Goal: Information Seeking & Learning: Check status

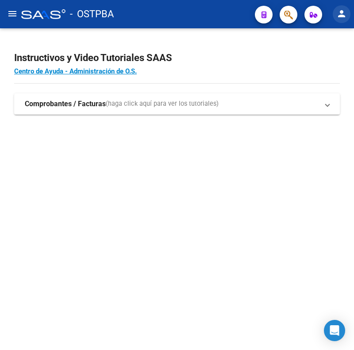
click at [343, 12] on mat-icon "person" at bounding box center [341, 13] width 11 height 11
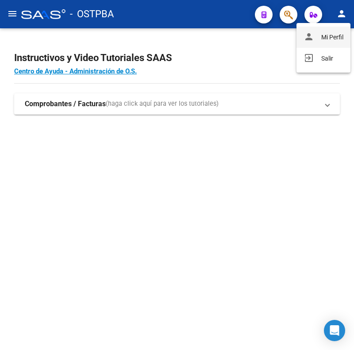
click at [334, 41] on button "person Mi Perfil" at bounding box center [323, 37] width 54 height 21
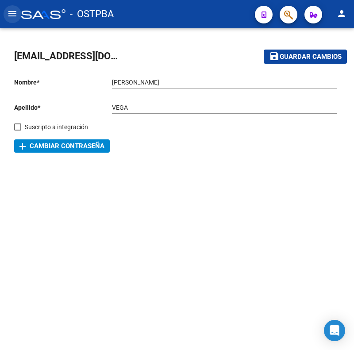
click at [15, 7] on button "menu" at bounding box center [13, 14] width 18 height 18
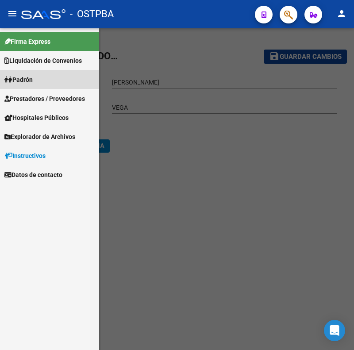
click at [30, 77] on span "Padrón" at bounding box center [18, 80] width 28 height 10
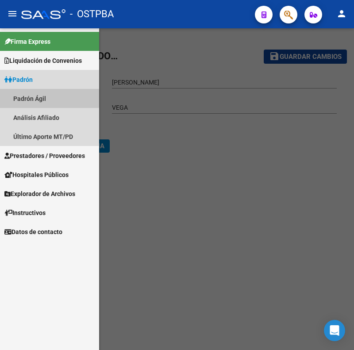
click at [35, 97] on link "Padrón Ágil" at bounding box center [49, 98] width 99 height 19
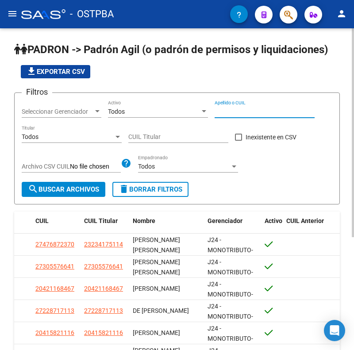
click at [247, 112] on input "Apellido o CUIL" at bounding box center [265, 112] width 100 height 8
click at [169, 108] on div "Todos" at bounding box center [154, 112] width 92 height 8
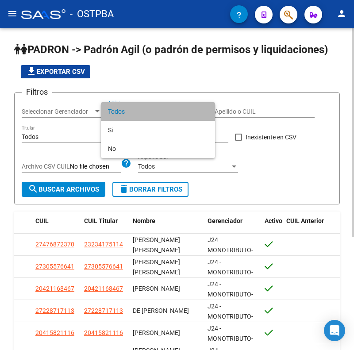
click at [169, 108] on span "Todos" at bounding box center [158, 111] width 100 height 19
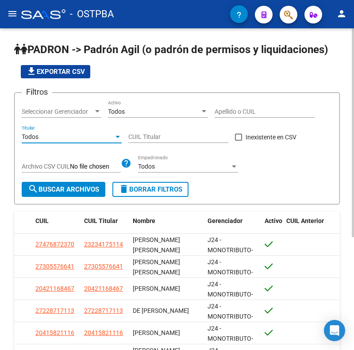
click at [59, 138] on div "Todos" at bounding box center [68, 137] width 92 height 8
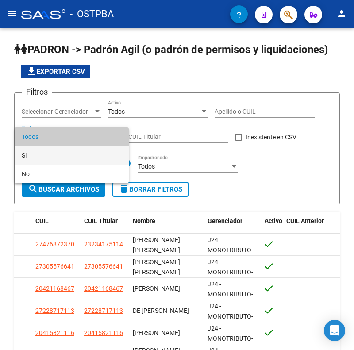
click at [32, 157] on span "Si" at bounding box center [72, 155] width 100 height 19
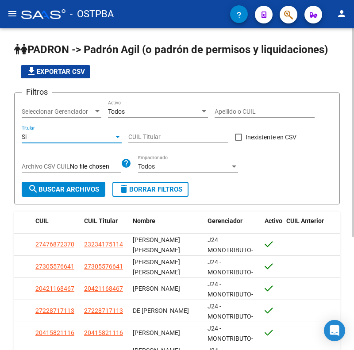
click at [89, 191] on span "search Buscar Archivos" at bounding box center [63, 189] width 71 height 8
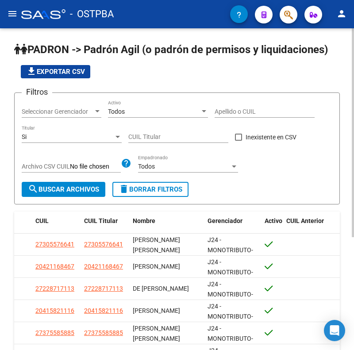
click at [54, 66] on button "file_download Exportar CSV" at bounding box center [55, 71] width 69 height 13
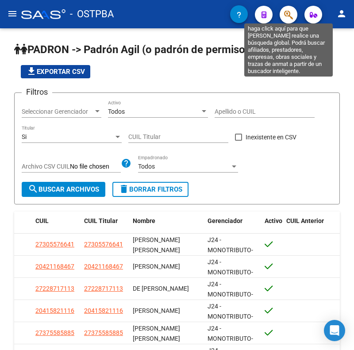
click at [290, 16] on icon "button" at bounding box center [288, 15] width 9 height 10
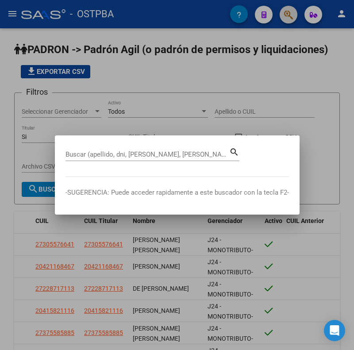
paste input "26208639"
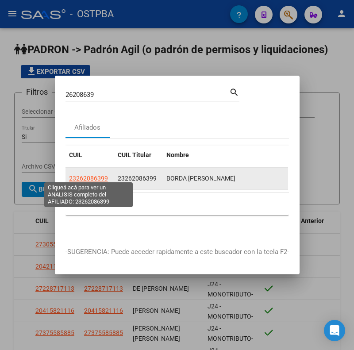
click at [84, 175] on span "23262086399" at bounding box center [88, 178] width 39 height 7
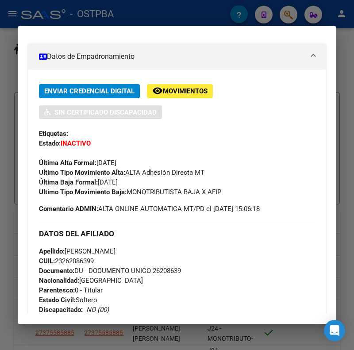
scroll to position [177, 0]
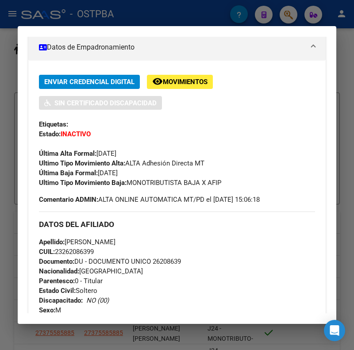
click at [94, 19] on div at bounding box center [177, 175] width 354 height 350
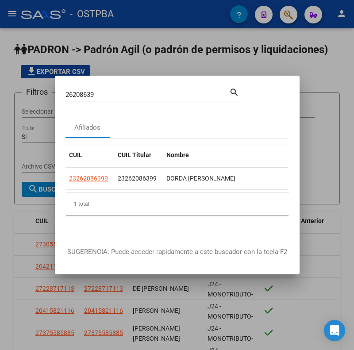
click at [86, 91] on input "26208639" at bounding box center [147, 95] width 164 height 8
paste input "37250322"
type input "37250322"
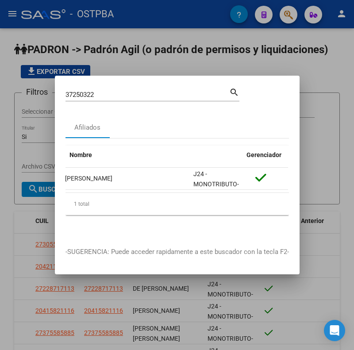
scroll to position [0, 0]
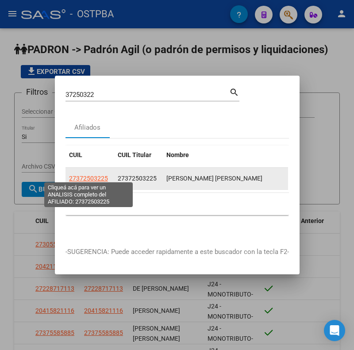
click at [76, 175] on span "27372503225" at bounding box center [88, 178] width 39 height 7
type textarea "27372503225"
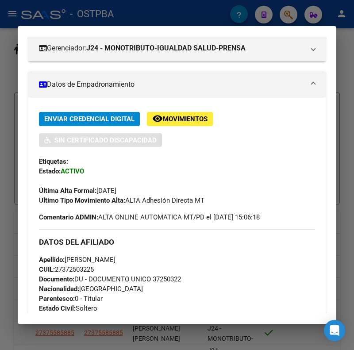
scroll to position [133, 0]
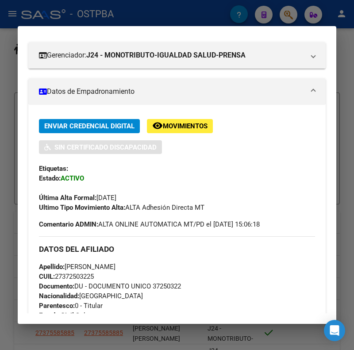
click at [120, 31] on mat-dialog-container "Análisis Afiliado - CUIL: 27372503225 DATOS PADRÓN ÁGIL: [PERSON_NAME] [PERSON_…" at bounding box center [177, 174] width 318 height 297
click at [122, 27] on mat-dialog-container "Análisis Afiliado - CUIL: 27372503225 DATOS PADRÓN ÁGIL: [PERSON_NAME] [PERSON_…" at bounding box center [177, 174] width 318 height 297
click at [127, 18] on div at bounding box center [177, 175] width 354 height 350
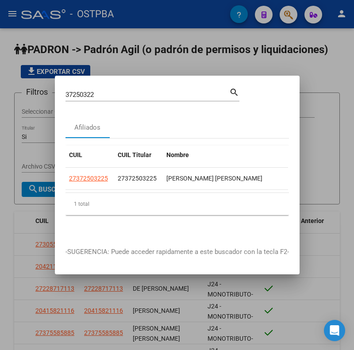
click at [74, 91] on input "37250322" at bounding box center [147, 95] width 164 height 8
paste input "93106230"
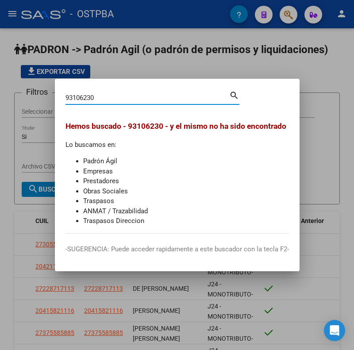
click at [74, 97] on input "93106230" at bounding box center [147, 98] width 164 height 8
paste input "30083962"
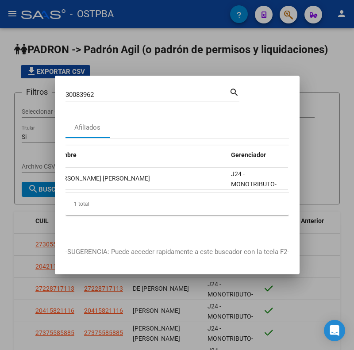
scroll to position [0, 0]
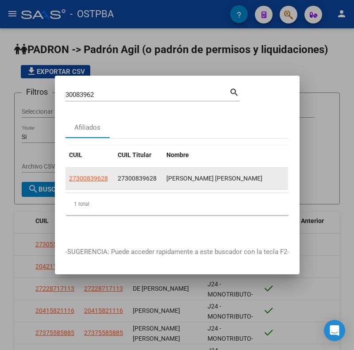
drag, startPoint x: 117, startPoint y: 175, endPoint x: 156, endPoint y: 175, distance: 38.5
click at [156, 175] on datatable-body-cell "27300839628" at bounding box center [138, 179] width 49 height 22
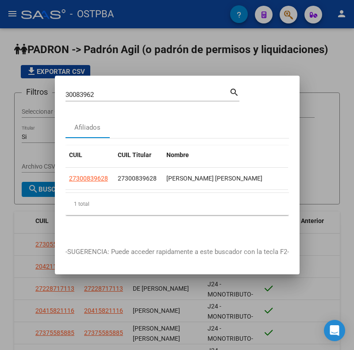
click at [75, 91] on input "30083962" at bounding box center [147, 95] width 164 height 8
paste input "725032"
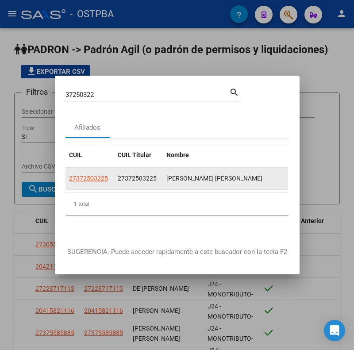
drag, startPoint x: 118, startPoint y: 174, endPoint x: 157, endPoint y: 176, distance: 39.0
click at [157, 176] on div "27372503225" at bounding box center [139, 178] width 42 height 10
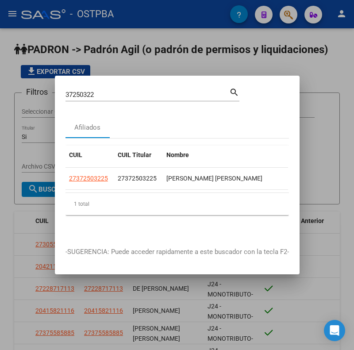
copy span "27372503225"
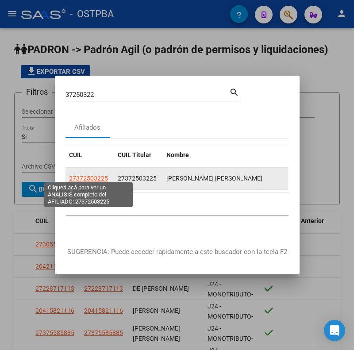
click at [83, 175] on span "27372503225" at bounding box center [88, 178] width 39 height 7
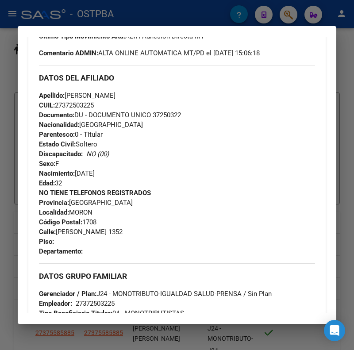
scroll to position [310, 0]
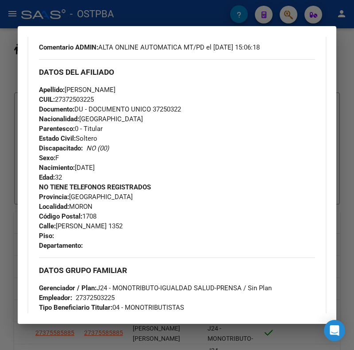
click at [131, 288] on span "Gerenciador / Plan: J24 - MONOTRIBUTO-IGUALDAD SALUD-PRENSA / Sin Plan" at bounding box center [155, 288] width 233 height 8
copy span "MONOTRIBUTO"
click at [73, 20] on div at bounding box center [177, 175] width 354 height 350
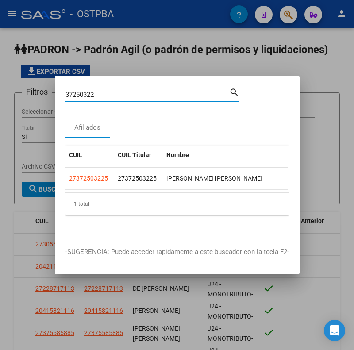
click at [70, 91] on input "37250322" at bounding box center [147, 95] width 164 height 8
paste input "42931153"
type input "42931153"
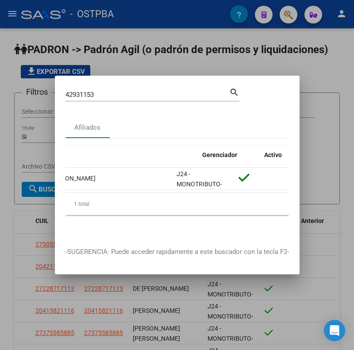
scroll to position [0, 0]
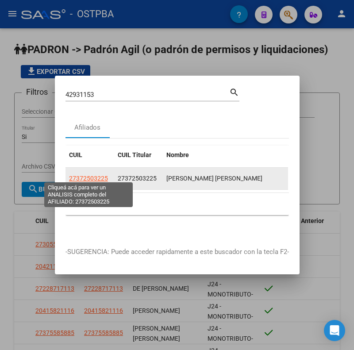
click at [76, 176] on span "27372503225" at bounding box center [88, 178] width 39 height 7
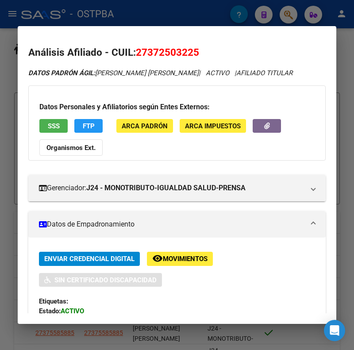
click at [64, 9] on div at bounding box center [177, 175] width 354 height 350
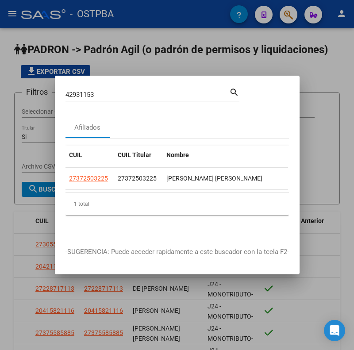
click at [77, 91] on input "42931153" at bounding box center [147, 95] width 164 height 8
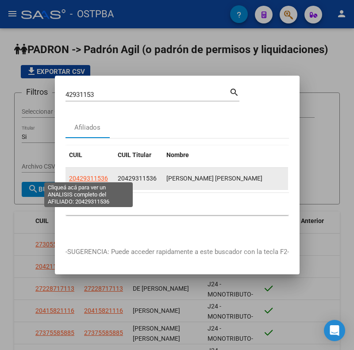
click at [99, 175] on span "20429311536" at bounding box center [88, 178] width 39 height 7
type textarea "20429311536"
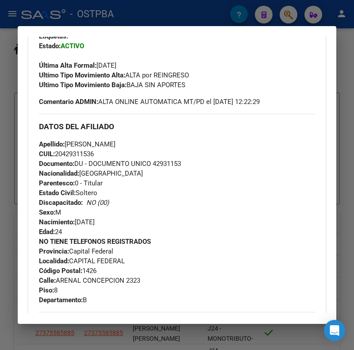
scroll to position [265, 0]
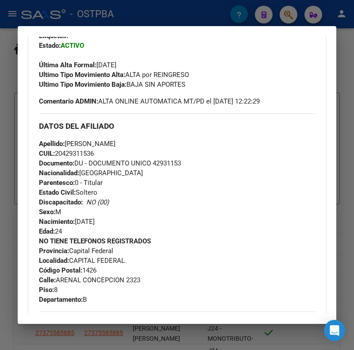
click at [71, 150] on span "CUIL: 20429311536" at bounding box center [66, 153] width 55 height 8
copy span "20429311536"
click at [161, 16] on div at bounding box center [177, 175] width 354 height 350
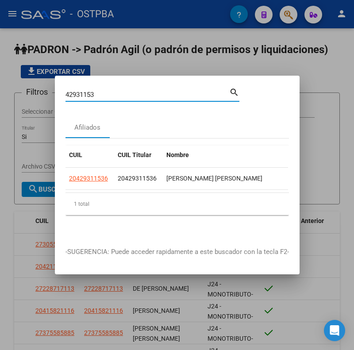
click at [82, 91] on input "42931153" at bounding box center [147, 95] width 164 height 8
paste input "26911552"
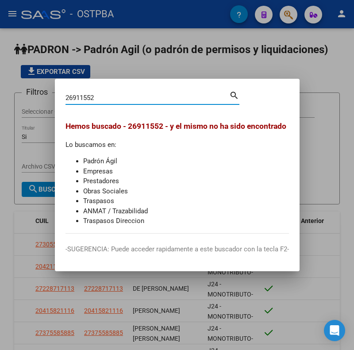
click at [72, 94] on input "26911552" at bounding box center [147, 98] width 164 height 8
paste input "42931153"
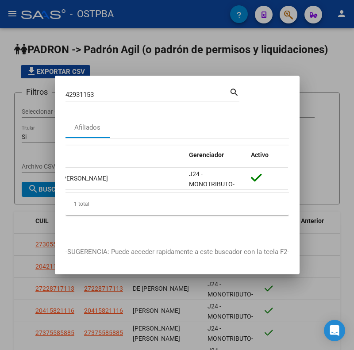
scroll to position [0, 0]
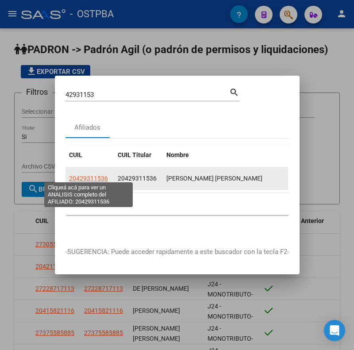
click at [78, 175] on span "20429311536" at bounding box center [88, 178] width 39 height 7
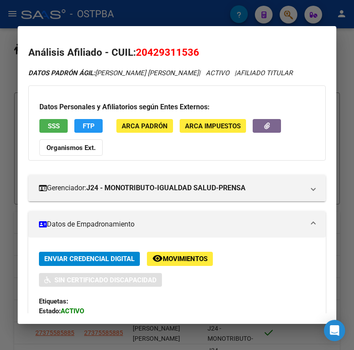
click at [226, 253] on div "Enviar Credencial Digital remove_red_eye Movimientos Sin Certificado Discapacid…" at bounding box center [177, 269] width 276 height 34
drag, startPoint x: 149, startPoint y: 53, endPoint x: 194, endPoint y: 54, distance: 44.7
click at [194, 54] on span "20429311536" at bounding box center [167, 51] width 63 height 11
copy span "42931153"
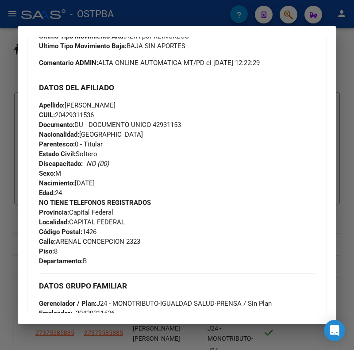
scroll to position [310, 0]
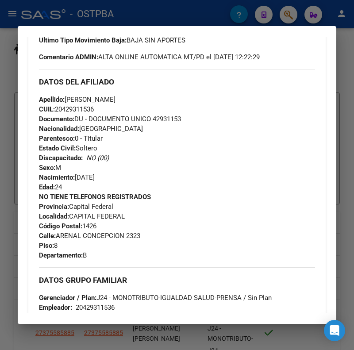
drag, startPoint x: 77, startPoint y: 176, endPoint x: 112, endPoint y: 176, distance: 34.9
click at [112, 176] on div "Apellido: [PERSON_NAME]: 20429311536 Documento: DU - DOCUMENTO UNICO 42931153 N…" at bounding box center [177, 143] width 276 height 97
copy span "[DATE]"
click at [125, 129] on div "Apellido: [PERSON_NAME]: 20429311536 Documento: DU - DOCUMENTO UNICO 42931153 N…" at bounding box center [177, 143] width 276 height 97
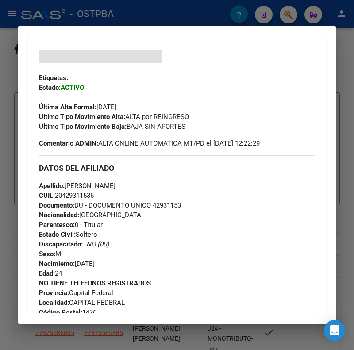
scroll to position [221, 0]
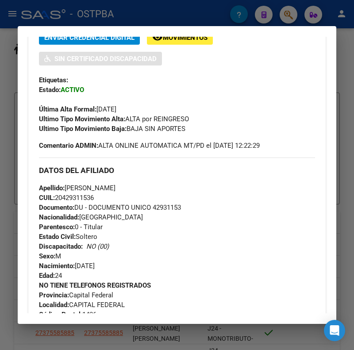
click at [126, 232] on div "Apellido: [PERSON_NAME]: 20429311536 Documento: DU - DOCUMENTO UNICO 42931153 N…" at bounding box center [177, 231] width 276 height 97
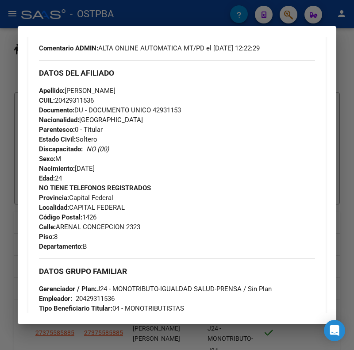
scroll to position [354, 0]
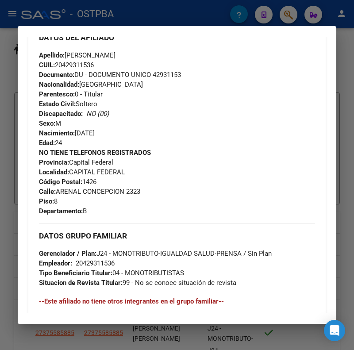
drag, startPoint x: 58, startPoint y: 192, endPoint x: 125, endPoint y: 194, distance: 66.8
click at [125, 194] on span "Calle: ARENAL CONCEPCION 2323" at bounding box center [89, 192] width 101 height 8
copy span "ARENAL CONCEPCION"
click at [137, 192] on span "Calle: ARENAL CONCEPCION 2323" at bounding box center [89, 192] width 101 height 8
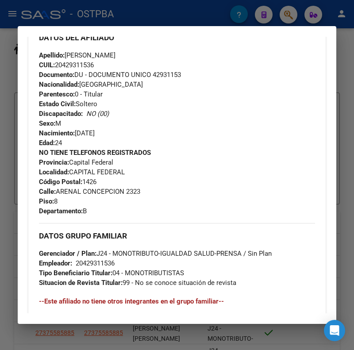
copy span "2323"
click at [92, 266] on div "20429311536" at bounding box center [95, 263] width 39 height 10
copy div "20429311536"
click at [107, 15] on div at bounding box center [177, 175] width 354 height 350
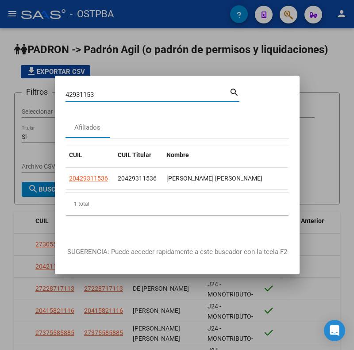
click at [79, 91] on input "42931153" at bounding box center [147, 95] width 164 height 8
paste input "21006055"
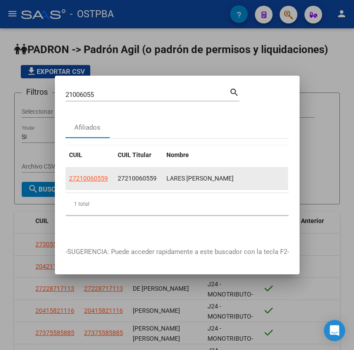
click at [170, 175] on div "LARES [PERSON_NAME]" at bounding box center [251, 178] width 170 height 10
copy div "LARES"
click at [190, 173] on div "LARES [PERSON_NAME]" at bounding box center [251, 178] width 170 height 10
drag, startPoint x: 187, startPoint y: 176, endPoint x: 244, endPoint y: 174, distance: 57.5
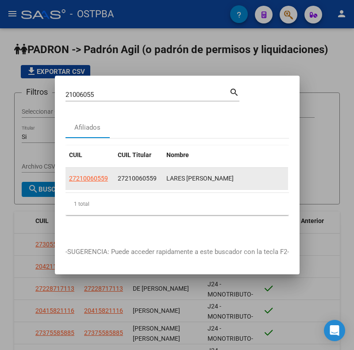
click at [244, 174] on div "LARES [PERSON_NAME]" at bounding box center [251, 178] width 170 height 10
copy div "[PERSON_NAME]"
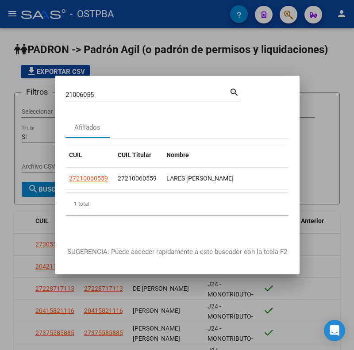
click at [73, 91] on input "21006055" at bounding box center [147, 95] width 164 height 8
paste input "32504033"
click at [74, 91] on input "32504033" at bounding box center [147, 95] width 164 height 8
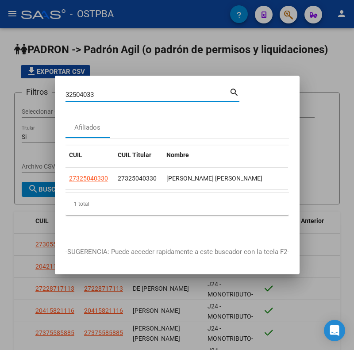
paste input "4551871"
type input "34551871"
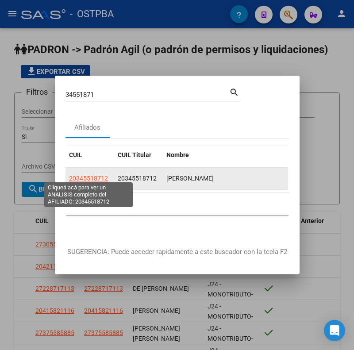
click at [80, 175] on span "20345518712" at bounding box center [88, 178] width 39 height 7
type textarea "20345518712"
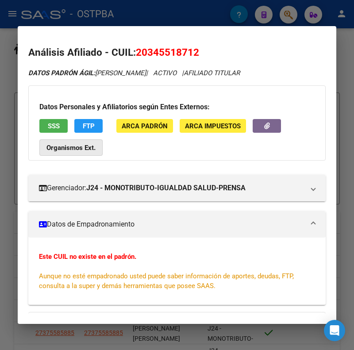
click at [88, 147] on strong "Organismos Ext." at bounding box center [70, 148] width 49 height 8
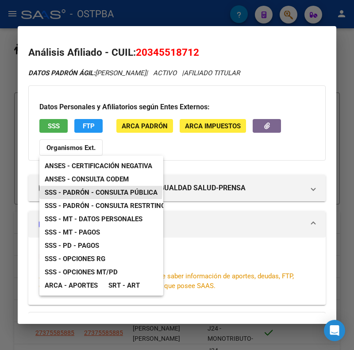
click at [92, 191] on span "SSS - Padrón - Consulta Pública" at bounding box center [101, 192] width 113 height 8
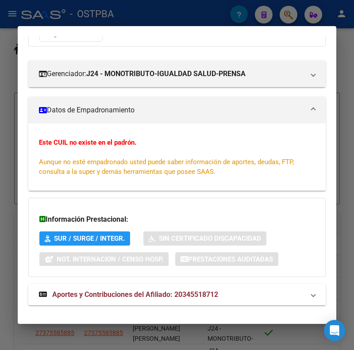
scroll to position [126, 0]
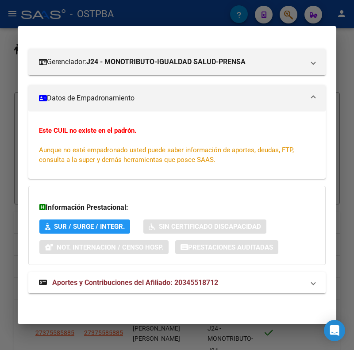
click at [95, 271] on div "DATOS PADRÓN ÁGIL: [PERSON_NAME] | ACTIVO | AFILIADO TITULAR Datos Personales y…" at bounding box center [176, 122] width 297 height 361
click at [90, 276] on mat-expansion-panel-header "Aportes y Contribuciones del Afiliado: 20345518712" at bounding box center [176, 282] width 297 height 21
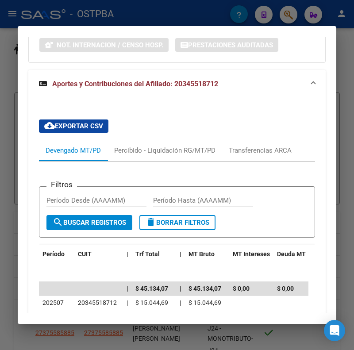
scroll to position [355, 0]
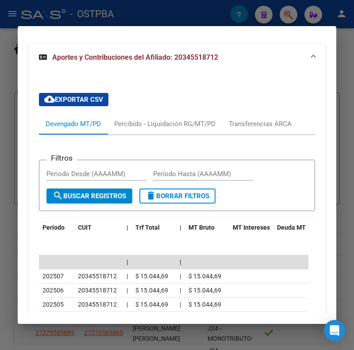
click at [196, 55] on span "Aportes y Contribuciones del Afiliado: 20345518712" at bounding box center [135, 57] width 166 height 8
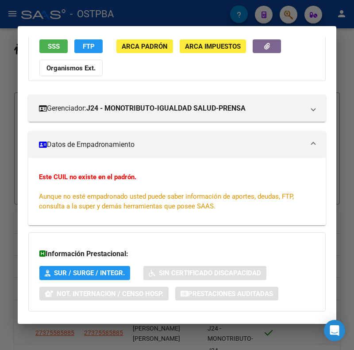
scroll to position [0, 0]
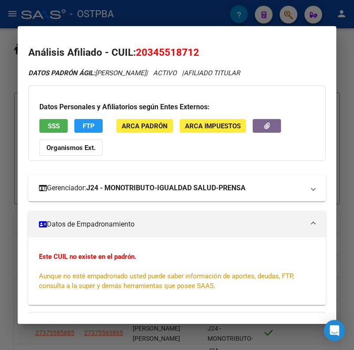
click at [122, 188] on strong "J24 - MONOTRIBUTO-IGUALDAD SALUD-PRENSA" at bounding box center [165, 188] width 159 height 11
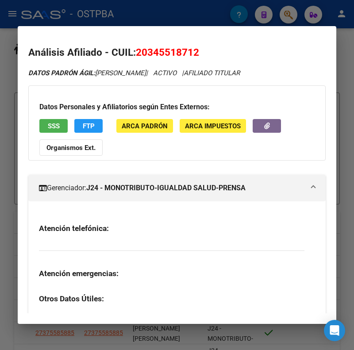
click at [115, 158] on div "Datos Personales y Afiliatorios según Entes Externos: SSS FTP ARCA Padrón ARCA …" at bounding box center [176, 122] width 297 height 75
click at [55, 120] on button "SSS" at bounding box center [53, 126] width 28 height 14
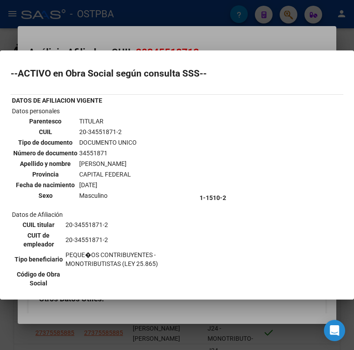
click at [97, 131] on td "20-34551871-2" at bounding box center [108, 132] width 58 height 10
click at [86, 162] on td "[PERSON_NAME]" at bounding box center [108, 164] width 58 height 10
drag, startPoint x: 126, startPoint y: 163, endPoint x: 74, endPoint y: 164, distance: 52.2
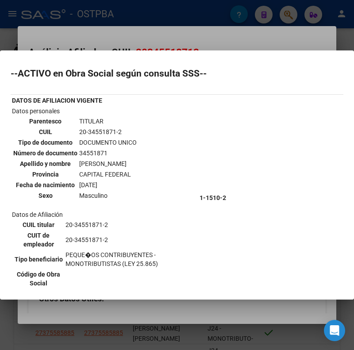
click at [74, 164] on tr "Apellido y nombre [PERSON_NAME]" at bounding box center [75, 164] width 124 height 10
click at [137, 162] on td "[PERSON_NAME]" at bounding box center [108, 164] width 58 height 10
click at [100, 130] on td "20-34551871-2" at bounding box center [108, 132] width 58 height 10
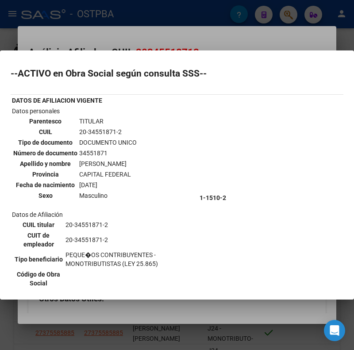
click at [80, 24] on div at bounding box center [177, 175] width 354 height 350
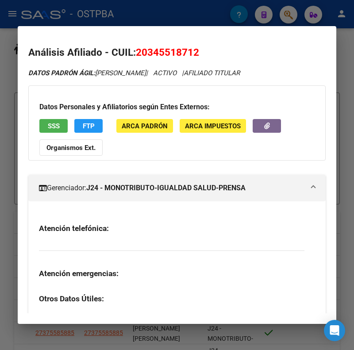
click at [167, 54] on span "20345518712" at bounding box center [167, 51] width 63 height 11
click at [153, 53] on span "20345518712" at bounding box center [167, 51] width 63 height 11
click at [95, 125] on button "FTP" at bounding box center [88, 126] width 28 height 14
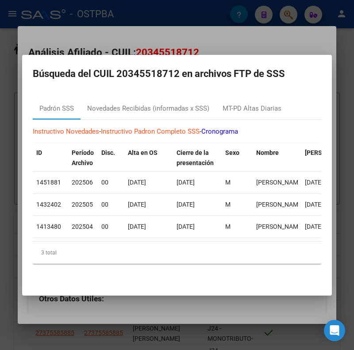
click at [83, 32] on div at bounding box center [177, 175] width 354 height 350
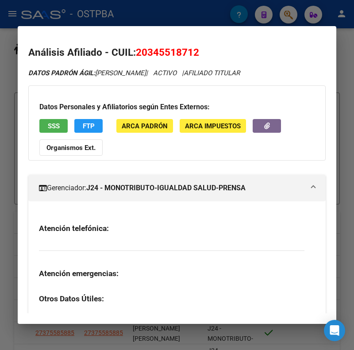
click at [64, 142] on button "Organismos Ext." at bounding box center [70, 147] width 63 height 16
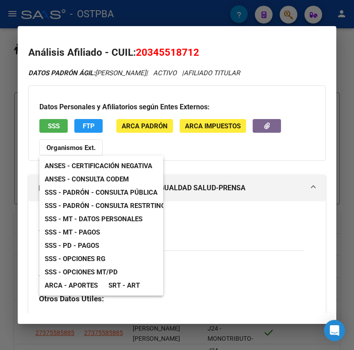
click at [77, 178] on span "ANSES - Consulta CODEM" at bounding box center [87, 179] width 84 height 8
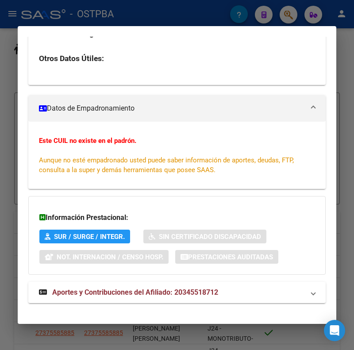
scroll to position [250, 0]
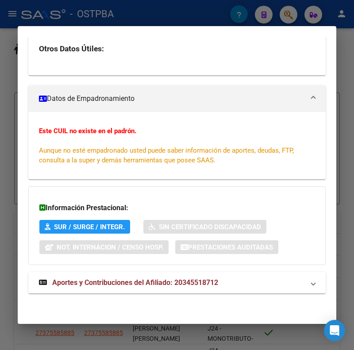
click at [113, 17] on div at bounding box center [177, 175] width 354 height 350
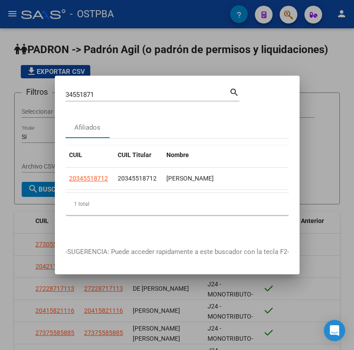
click at [74, 88] on div "34551871 Buscar (apellido, dni, [PERSON_NAME], [PERSON_NAME], cuit, obra social)" at bounding box center [147, 94] width 164 height 13
click at [75, 88] on div "34551871 Buscar (apellido, dni, [PERSON_NAME], [PERSON_NAME], cuit, obra social)" at bounding box center [147, 94] width 164 height 13
click at [77, 92] on input "34551871" at bounding box center [147, 95] width 164 height 8
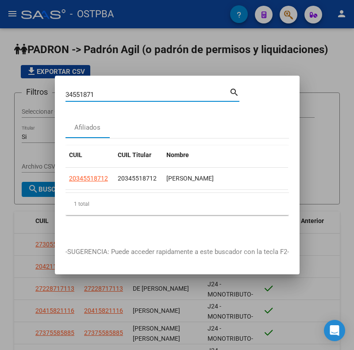
paste input "22724708"
type input "22724708"
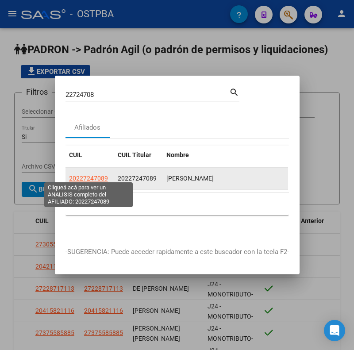
click at [84, 175] on span "20227247089" at bounding box center [88, 178] width 39 height 7
type textarea "20227247089"
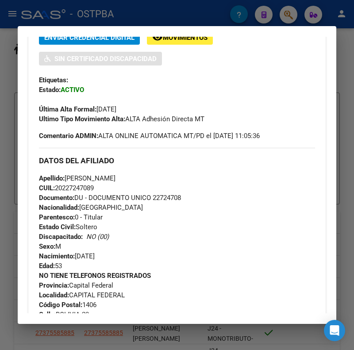
scroll to position [265, 0]
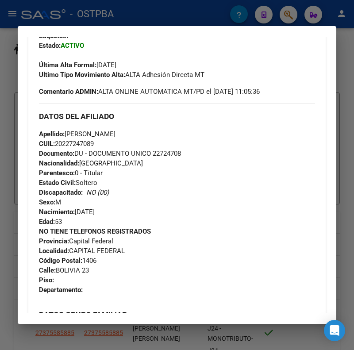
click at [73, 18] on div at bounding box center [177, 175] width 354 height 350
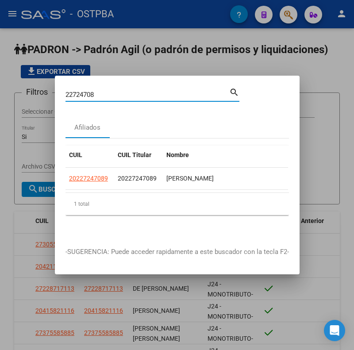
click at [78, 91] on input "22724708" at bounding box center [147, 95] width 164 height 8
paste input "30083962"
type input "30083962"
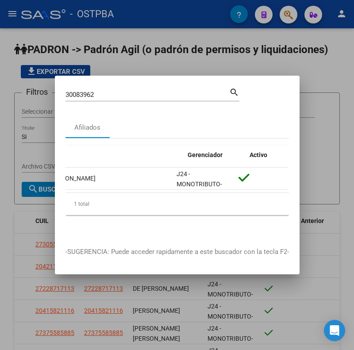
scroll to position [0, 0]
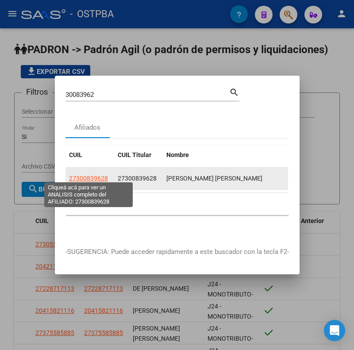
click at [80, 176] on span "27300839628" at bounding box center [88, 178] width 39 height 7
type textarea "27300839628"
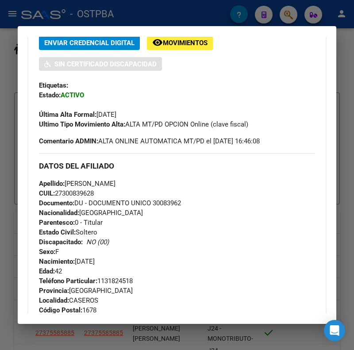
scroll to position [221, 0]
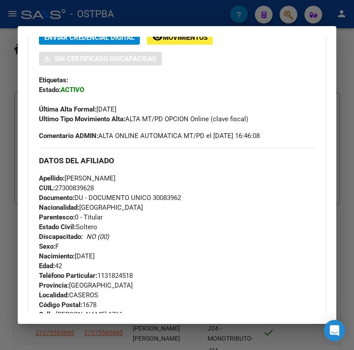
click at [94, 18] on div at bounding box center [177, 175] width 354 height 350
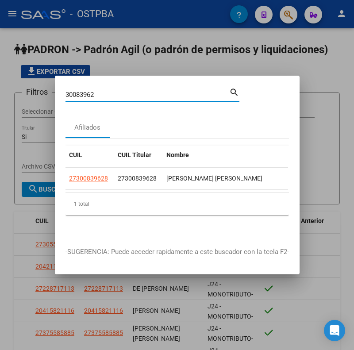
click at [84, 91] on input "30083962" at bounding box center [147, 95] width 164 height 8
paste input "21006055"
type input "21006055"
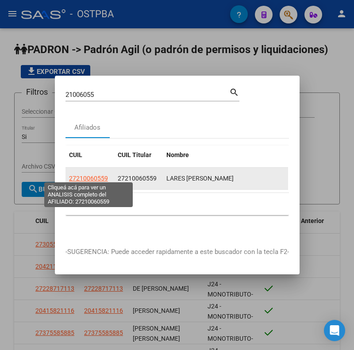
click at [90, 175] on span "27210060559" at bounding box center [88, 178] width 39 height 7
type textarea "27210060559"
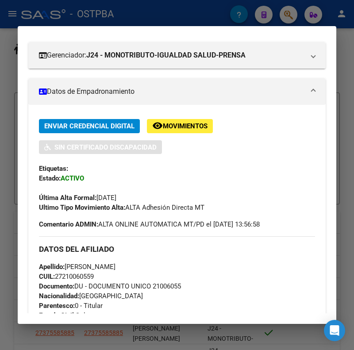
scroll to position [177, 0]
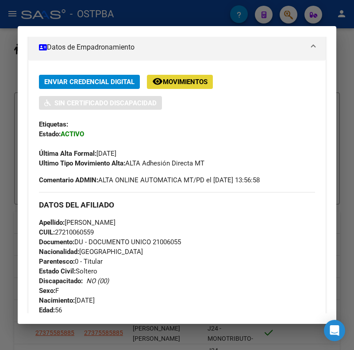
click at [177, 81] on span "Movimientos" at bounding box center [185, 82] width 45 height 8
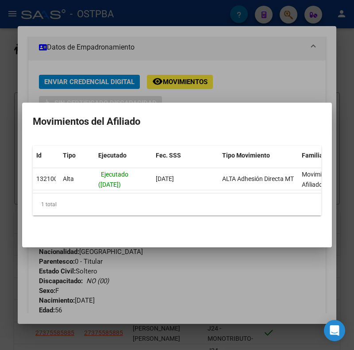
drag, startPoint x: 153, startPoint y: 189, endPoint x: 240, endPoint y: 190, distance: 87.6
click at [240, 190] on datatable-body "[GEOGRAPHIC_DATA] ([DATE]) [DATE] ALTA Adhesión Directa MT Movimiento del Afili…" at bounding box center [177, 180] width 288 height 25
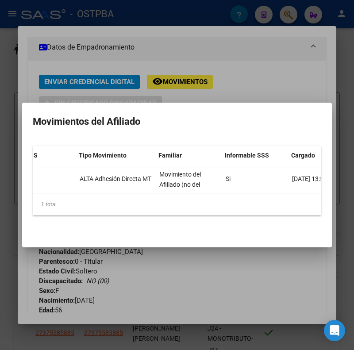
scroll to position [0, 143]
click at [221, 69] on div at bounding box center [177, 175] width 354 height 350
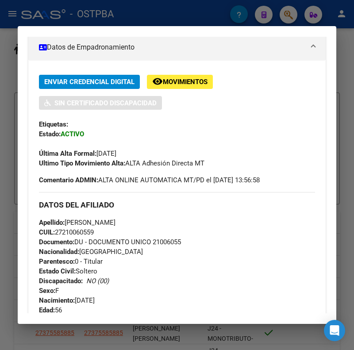
click at [90, 16] on div at bounding box center [177, 175] width 354 height 350
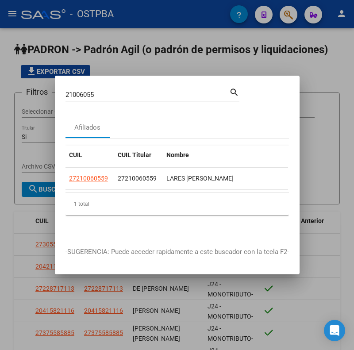
click at [84, 91] on input "21006055" at bounding box center [147, 95] width 164 height 8
paste input "0131402954"
click at [93, 91] on input "20131402954" at bounding box center [147, 95] width 164 height 8
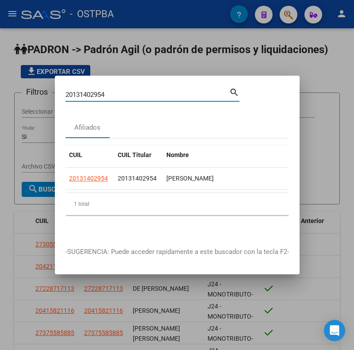
paste input "200491875"
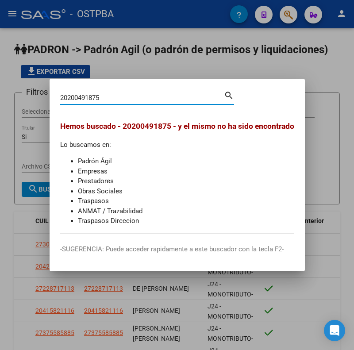
click at [78, 94] on input "20200491875" at bounding box center [142, 98] width 164 height 8
paste input "2943218"
type input "20202943218"
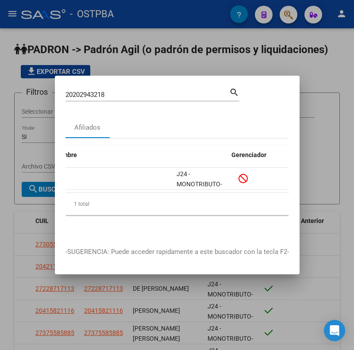
scroll to position [0, 0]
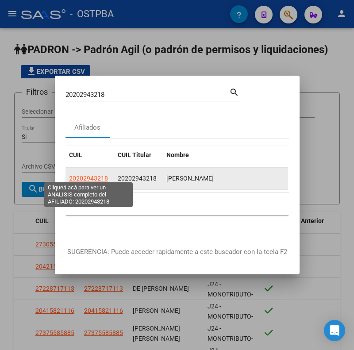
click at [78, 175] on span "20202943218" at bounding box center [88, 178] width 39 height 7
type textarea "20202943218"
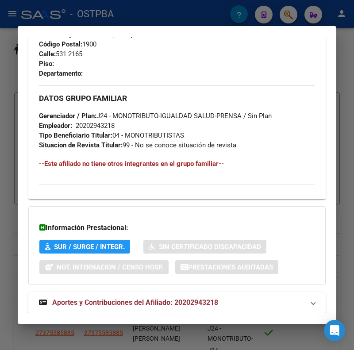
scroll to position [531, 0]
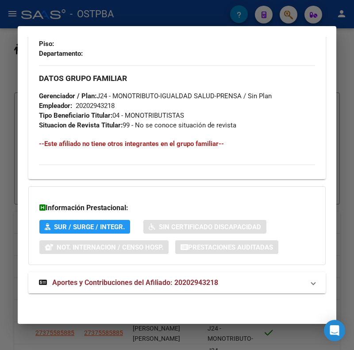
click at [89, 281] on span "Aportes y Contribuciones del Afiliado: 20202943218" at bounding box center [135, 282] width 166 height 8
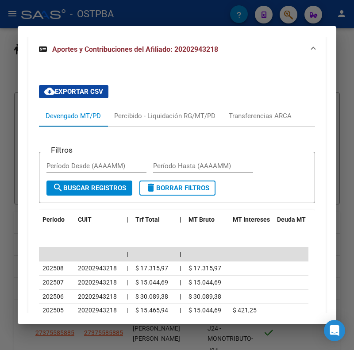
scroll to position [752, 0]
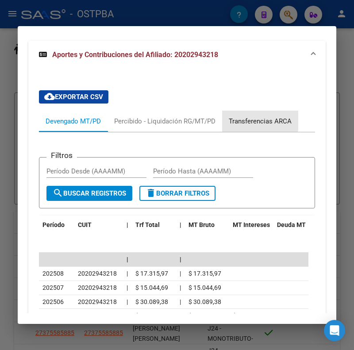
click at [249, 126] on div "Transferencias ARCA" at bounding box center [260, 121] width 63 height 10
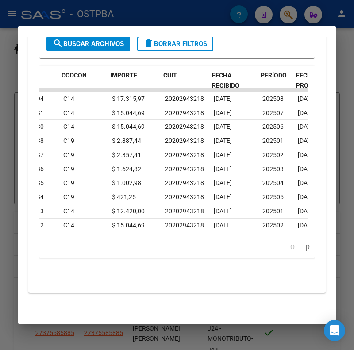
scroll to position [0, 23]
click at [304, 249] on icon "go to next page" at bounding box center [307, 246] width 7 height 11
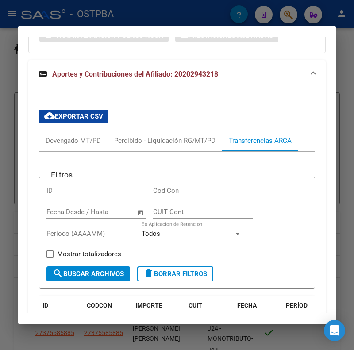
scroll to position [732, 0]
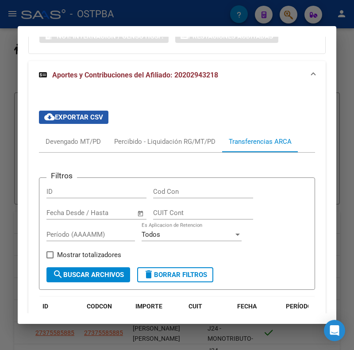
click at [68, 121] on span "cloud_download Exportar CSV" at bounding box center [73, 117] width 59 height 8
click at [96, 13] on div at bounding box center [177, 175] width 354 height 350
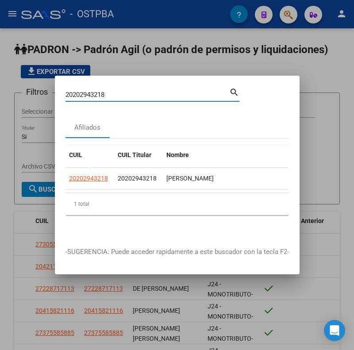
click at [80, 91] on input "20202943218" at bounding box center [147, 95] width 164 height 8
paste input "845170"
type input "20208451708"
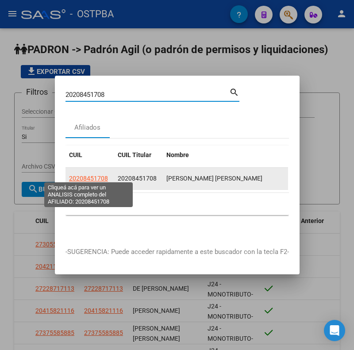
click at [100, 175] on span "20208451708" at bounding box center [88, 178] width 39 height 7
type textarea "20208451708"
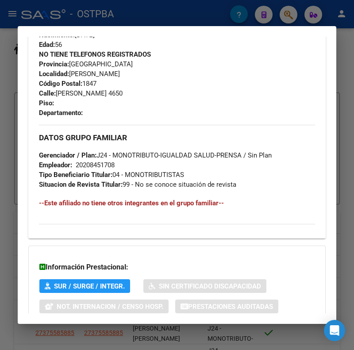
scroll to position [502, 0]
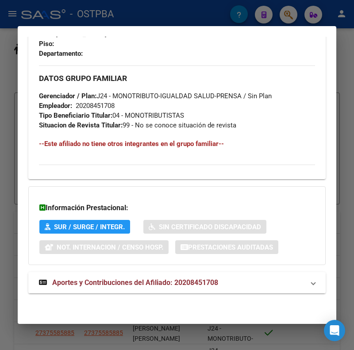
click at [104, 279] on span "Aportes y Contribuciones del Afiliado: 20208451708" at bounding box center [135, 282] width 166 height 8
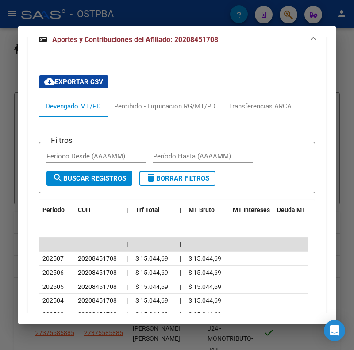
scroll to position [741, 0]
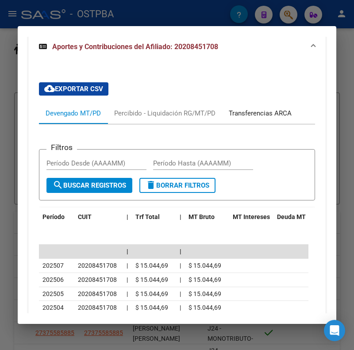
click at [251, 114] on div "Transferencias ARCA" at bounding box center [260, 113] width 63 height 10
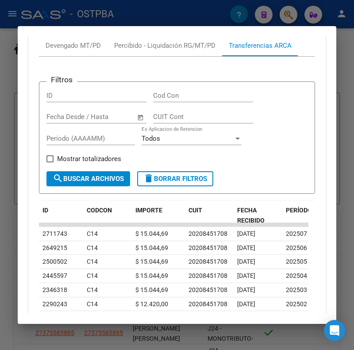
scroll to position [775, 0]
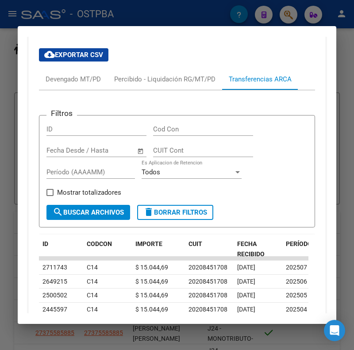
click at [81, 55] on span "cloud_download Exportar CSV" at bounding box center [73, 55] width 59 height 8
click at [84, 23] on div at bounding box center [177, 175] width 354 height 350
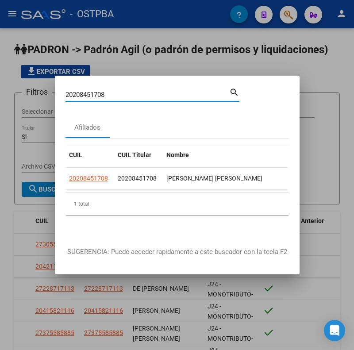
click at [77, 91] on input "20208451708" at bounding box center [147, 95] width 164 height 8
paste input "9220076"
type input "20209220076"
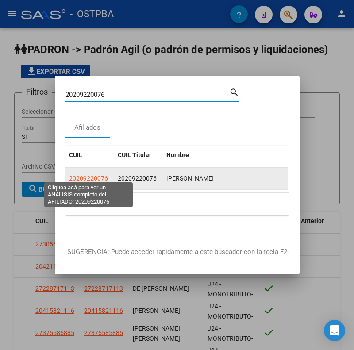
click at [94, 175] on span "20209220076" at bounding box center [88, 178] width 39 height 7
type textarea "20209220076"
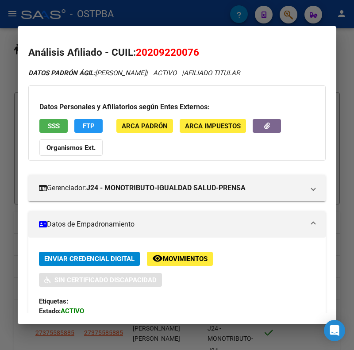
scroll to position [44, 0]
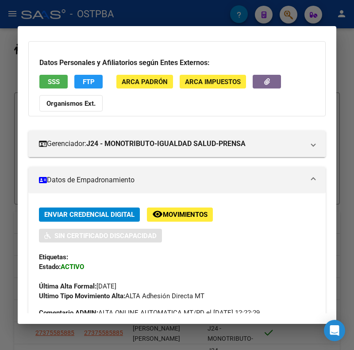
click at [104, 173] on mat-expansion-panel-header "Datos de Empadronamiento" at bounding box center [176, 180] width 297 height 27
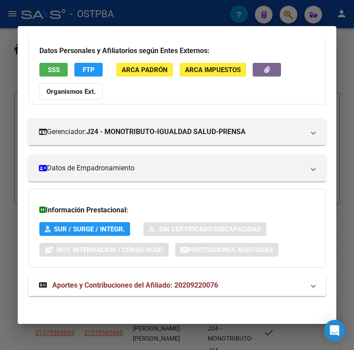
scroll to position [59, 0]
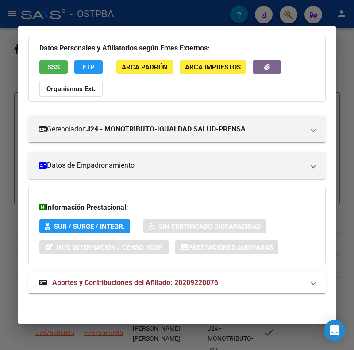
click at [114, 284] on span "Aportes y Contribuciones del Afiliado: 20209220076" at bounding box center [135, 282] width 166 height 8
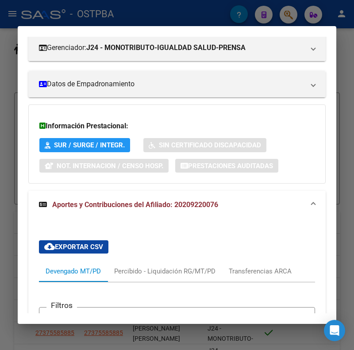
scroll to position [147, 0]
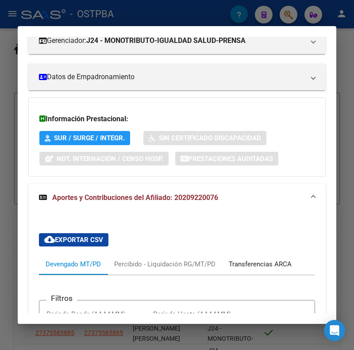
click at [270, 259] on div "Transferencias ARCA" at bounding box center [260, 264] width 63 height 10
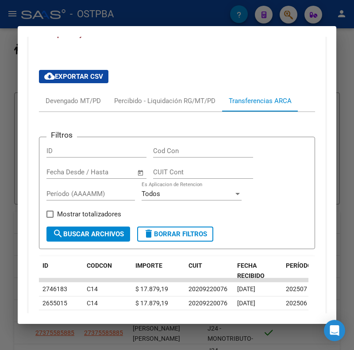
scroll to position [368, 0]
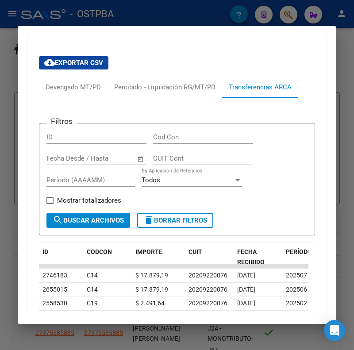
click at [69, 62] on span "cloud_download Exportar CSV" at bounding box center [73, 63] width 59 height 8
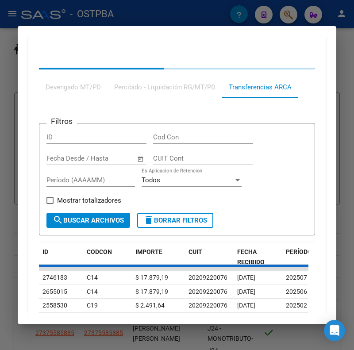
scroll to position [324, 0]
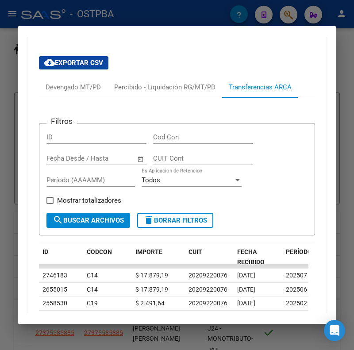
click at [73, 21] on div at bounding box center [177, 175] width 354 height 350
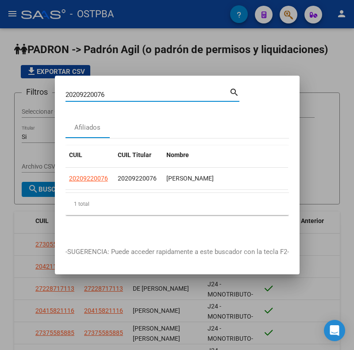
click at [79, 91] on input "20209220076" at bounding box center [147, 95] width 164 height 8
paste input "14977452"
type input "20214977452"
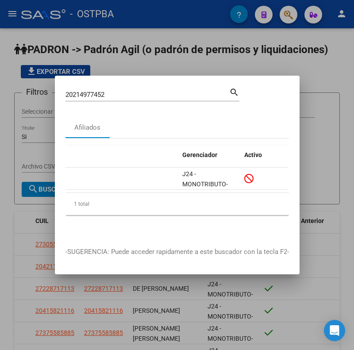
scroll to position [0, 0]
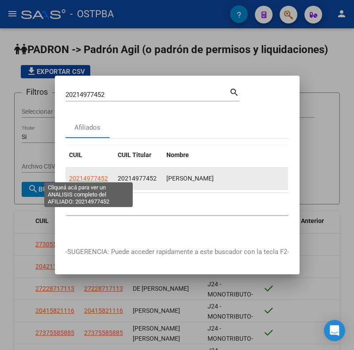
click at [75, 175] on span "20214977452" at bounding box center [88, 178] width 39 height 7
type textarea "20214977452"
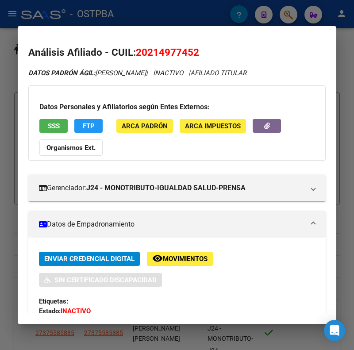
click at [106, 224] on mat-panel-title "Datos de Empadronamiento" at bounding box center [171, 224] width 265 height 11
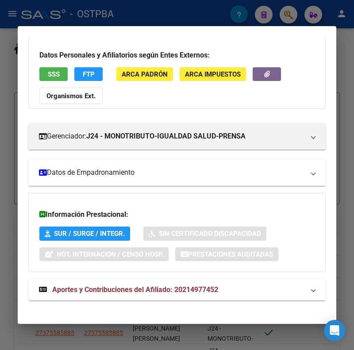
scroll to position [59, 0]
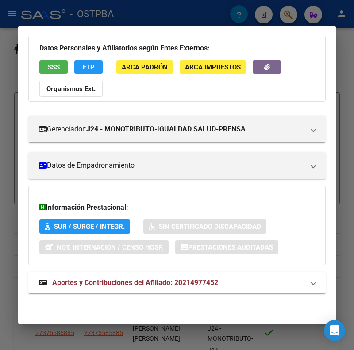
click at [99, 280] on span "Aportes y Contribuciones del Afiliado: 20214977452" at bounding box center [135, 282] width 166 height 8
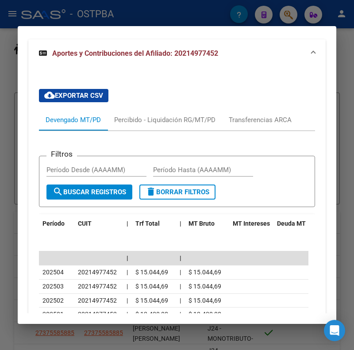
scroll to position [324, 0]
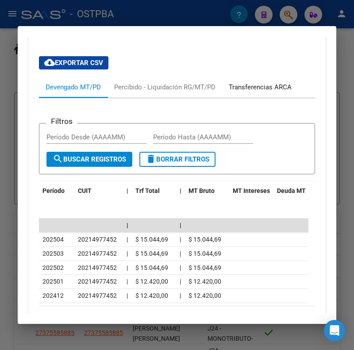
click at [261, 87] on div "Transferencias ARCA" at bounding box center [260, 87] width 63 height 10
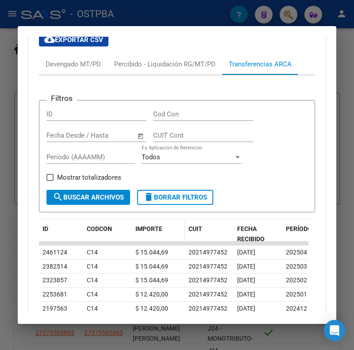
scroll to position [304, 0]
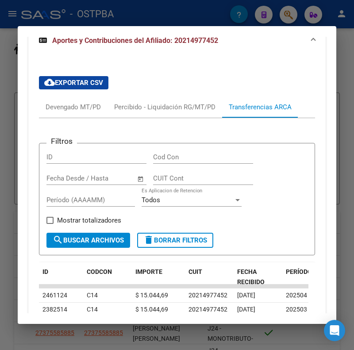
click at [98, 83] on span "cloud_download Exportar CSV" at bounding box center [73, 83] width 59 height 8
click at [26, 19] on div at bounding box center [177, 175] width 354 height 350
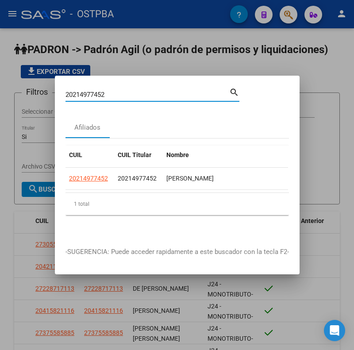
click at [73, 91] on input "20214977452" at bounding box center [147, 95] width 164 height 8
paste input "21960271"
type input "20221960271"
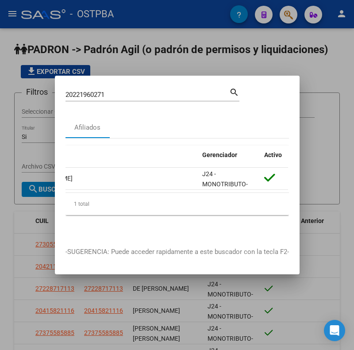
scroll to position [0, 0]
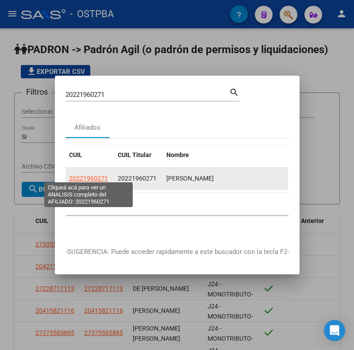
click at [91, 175] on span "20221960271" at bounding box center [88, 178] width 39 height 7
type textarea "20221960271"
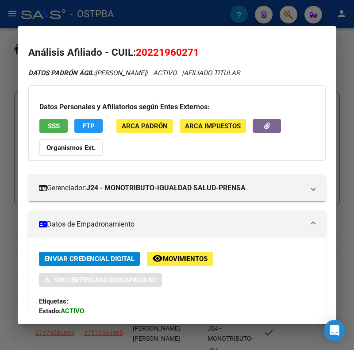
click at [96, 228] on mat-panel-title "Datos de Empadronamiento" at bounding box center [171, 224] width 265 height 11
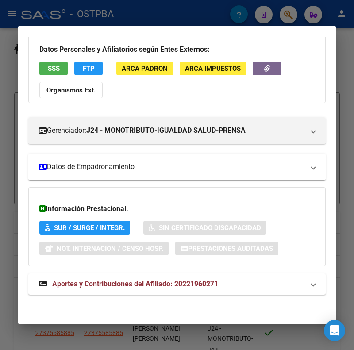
scroll to position [59, 0]
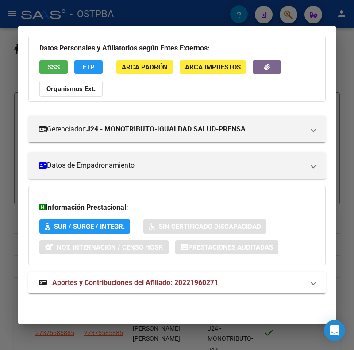
click at [120, 285] on span "Aportes y Contribuciones del Afiliado: 20221960271" at bounding box center [135, 282] width 166 height 8
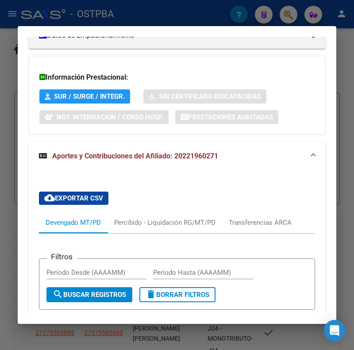
scroll to position [192, 0]
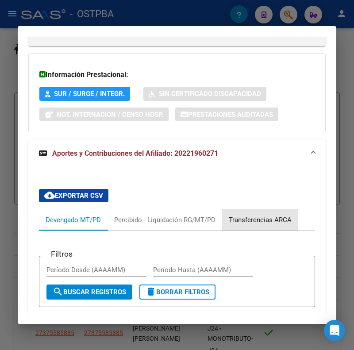
click at [253, 225] on div "Transferencias ARCA" at bounding box center [260, 219] width 76 height 21
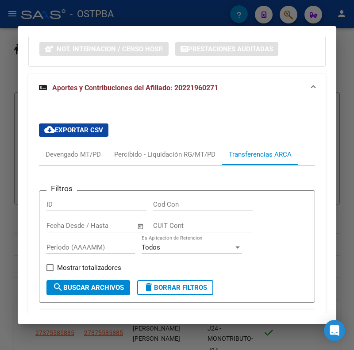
scroll to position [324, 0]
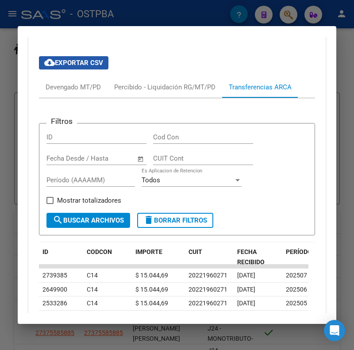
click at [60, 59] on span "cloud_download Exportar CSV" at bounding box center [73, 63] width 59 height 8
click at [99, 20] on div at bounding box center [177, 175] width 354 height 350
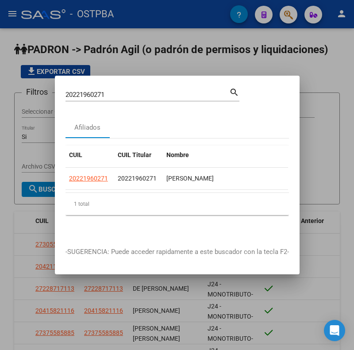
click at [85, 92] on input "20221960271" at bounding box center [147, 95] width 164 height 8
paste input "9540999"
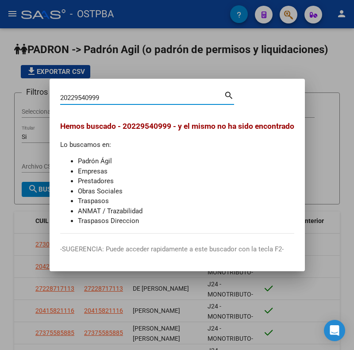
click at [70, 100] on input "20229540999" at bounding box center [142, 98] width 164 height 8
paste input "3723850"
type input "20237238509"
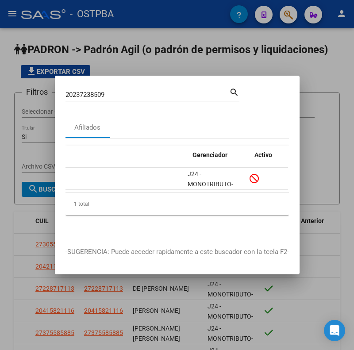
scroll to position [0, 0]
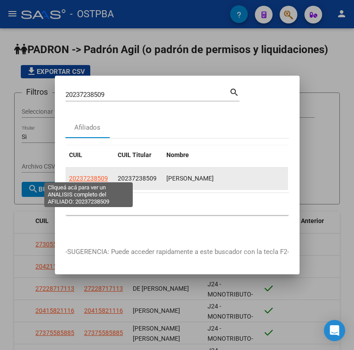
click at [77, 175] on span "20237238509" at bounding box center [88, 178] width 39 height 7
type textarea "20237238509"
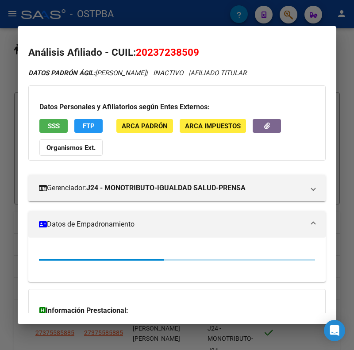
click at [116, 232] on mat-expansion-panel-header "Datos de Empadronamiento" at bounding box center [176, 224] width 297 height 27
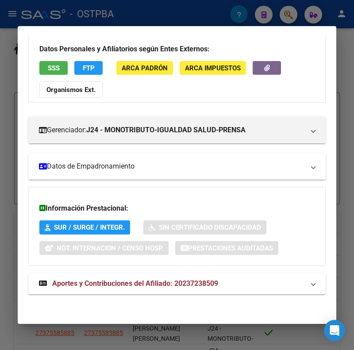
scroll to position [59, 0]
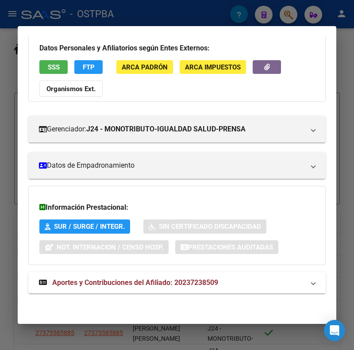
click at [123, 281] on span "Aportes y Contribuciones del Afiliado: 20237238509" at bounding box center [135, 282] width 166 height 8
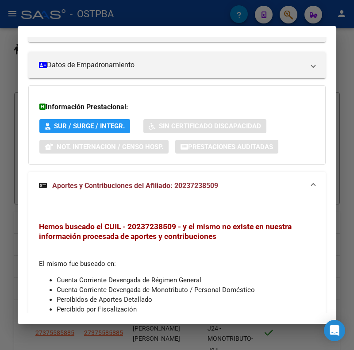
scroll to position [231, 0]
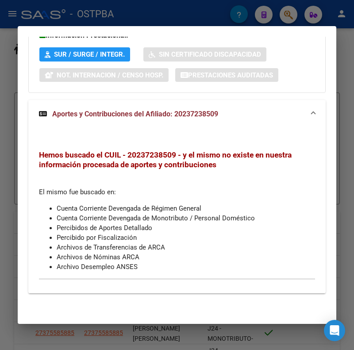
click at [39, 20] on div at bounding box center [177, 175] width 354 height 350
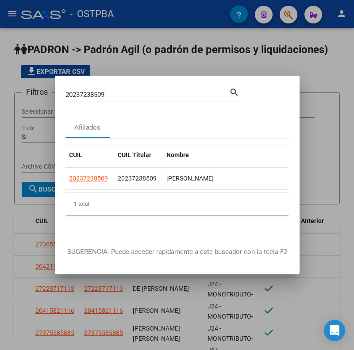
click at [73, 91] on input "20237238509" at bounding box center [147, 95] width 164 height 8
paste input "9144056"
type input "20239144056"
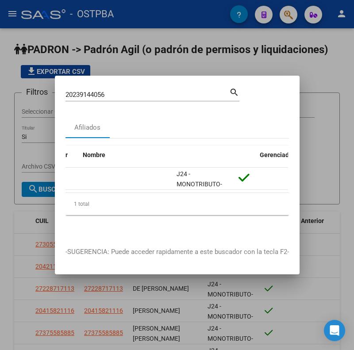
scroll to position [0, 0]
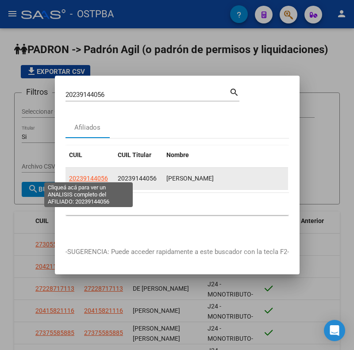
click at [81, 175] on span "20239144056" at bounding box center [88, 178] width 39 height 7
type textarea "20239144056"
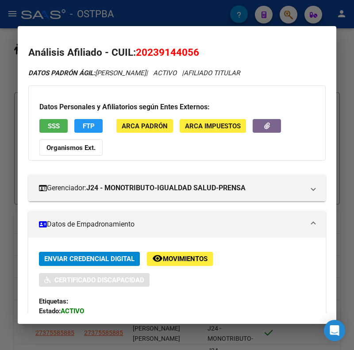
click at [120, 227] on mat-panel-title "Datos de Empadronamiento" at bounding box center [171, 224] width 265 height 11
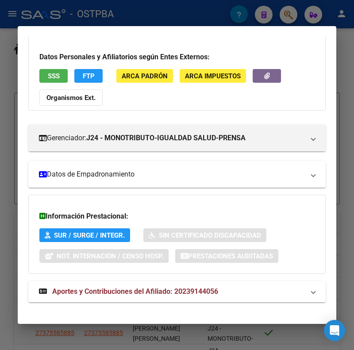
scroll to position [59, 0]
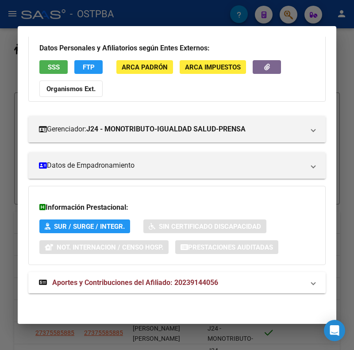
click at [134, 282] on span "Aportes y Contribuciones del Afiliado: 20239144056" at bounding box center [135, 282] width 166 height 8
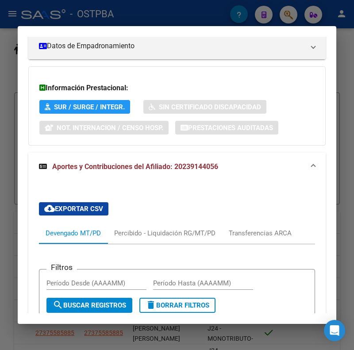
scroll to position [236, 0]
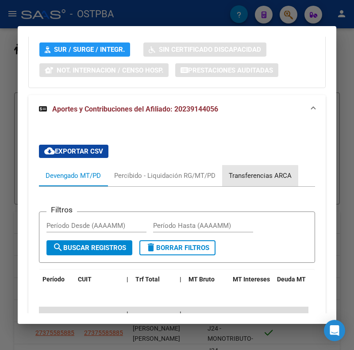
click at [249, 179] on div "Transferencias ARCA" at bounding box center [260, 176] width 63 height 10
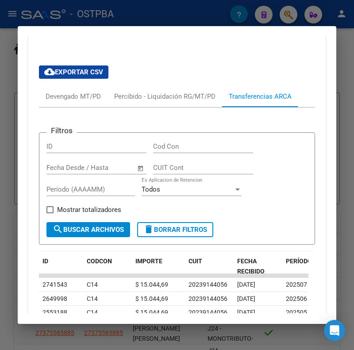
scroll to position [280, 0]
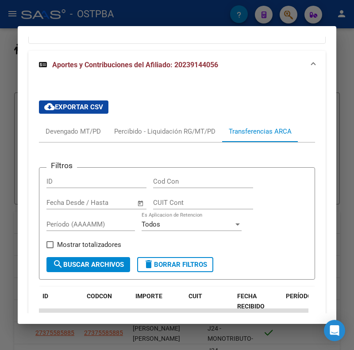
click at [95, 104] on span "cloud_download Exportar CSV" at bounding box center [73, 107] width 59 height 8
click at [93, 103] on span "cloud_download Exportar CSV" at bounding box center [73, 107] width 59 height 8
click at [70, 22] on div at bounding box center [177, 175] width 354 height 350
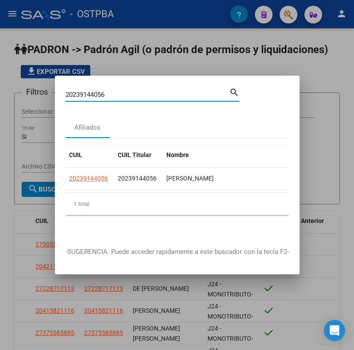
click at [79, 91] on input "20239144056" at bounding box center [147, 95] width 164 height 8
paste input "44215883"
type input "20244215883"
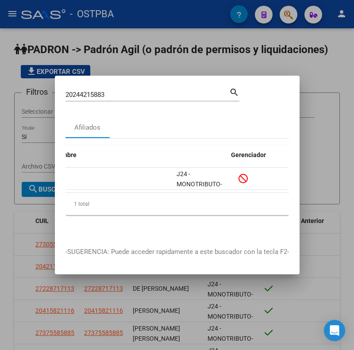
scroll to position [0, 0]
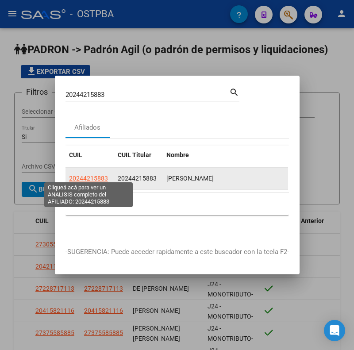
click at [81, 175] on span "20244215883" at bounding box center [88, 178] width 39 height 7
type textarea "20244215883"
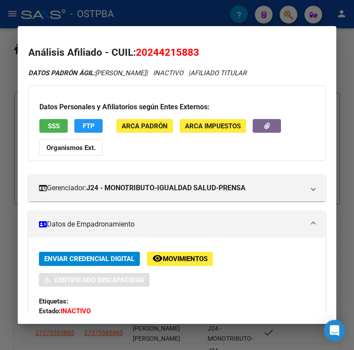
click at [111, 223] on mat-panel-title "Datos de Empadronamiento" at bounding box center [171, 224] width 265 height 11
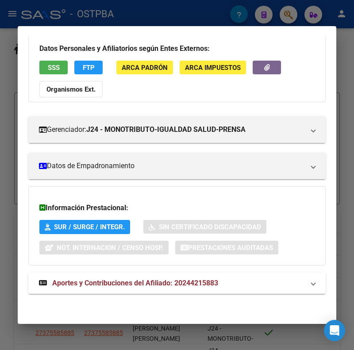
scroll to position [59, 0]
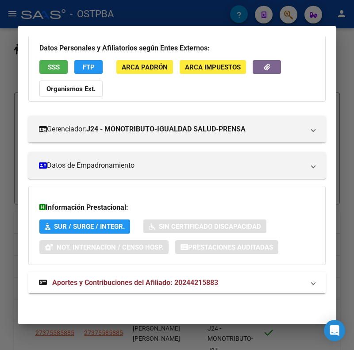
click at [123, 284] on span "Aportes y Contribuciones del Afiliado: 20244215883" at bounding box center [135, 282] width 166 height 8
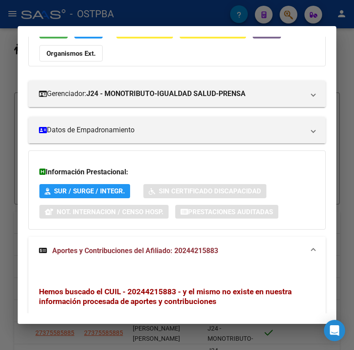
scroll to position [192, 0]
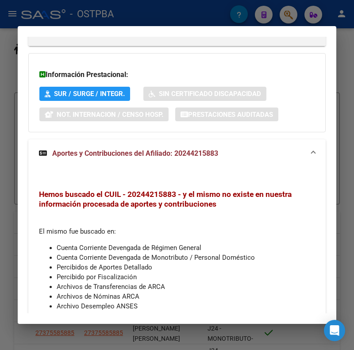
click at [119, 20] on div at bounding box center [177, 175] width 354 height 350
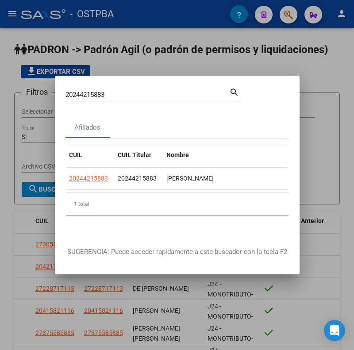
click at [86, 94] on input "20244215883" at bounding box center [147, 95] width 164 height 8
paste input "53230151"
type input "20253230151"
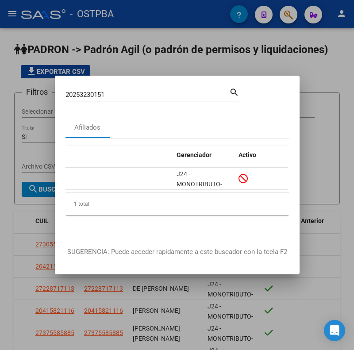
scroll to position [0, 0]
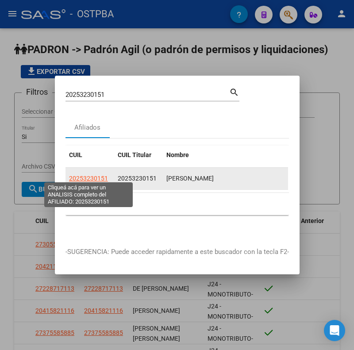
click at [73, 175] on span "20253230151" at bounding box center [88, 178] width 39 height 7
type textarea "20253230151"
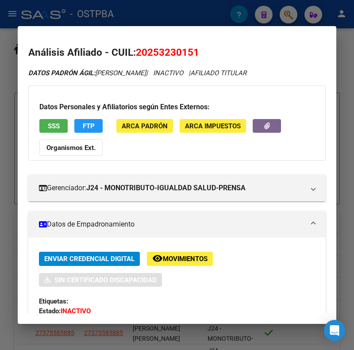
click at [70, 226] on mat-panel-title "Datos de Empadronamiento" at bounding box center [171, 224] width 265 height 11
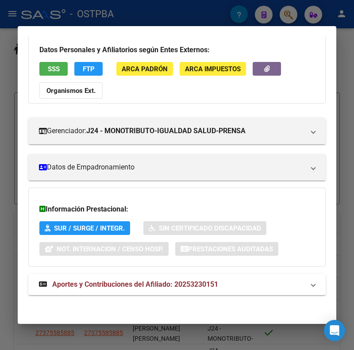
scroll to position [59, 0]
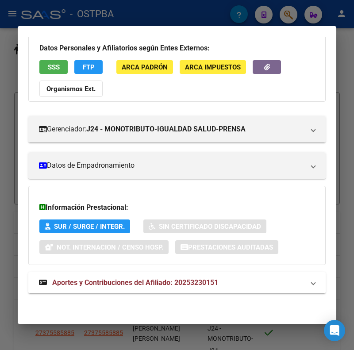
click at [70, 285] on span "Aportes y Contribuciones del Afiliado: 20253230151" at bounding box center [135, 282] width 166 height 8
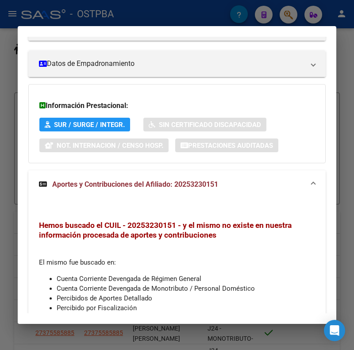
scroll to position [231, 0]
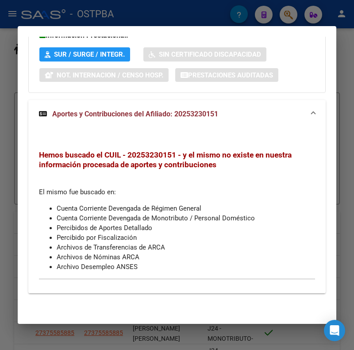
click at [73, 26] on mat-dialog-container "Análisis Afiliado - CUIL: 20253230151 DATOS PADRÓN ÁGIL: [PERSON_NAME] | INACTI…" at bounding box center [177, 174] width 318 height 297
click at [45, 13] on div at bounding box center [177, 175] width 354 height 350
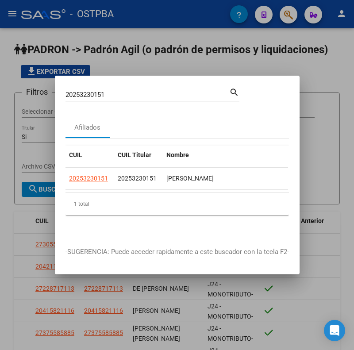
click at [73, 91] on input "20253230151" at bounding box center [147, 95] width 164 height 8
paste input "61274087"
type input "20261274087"
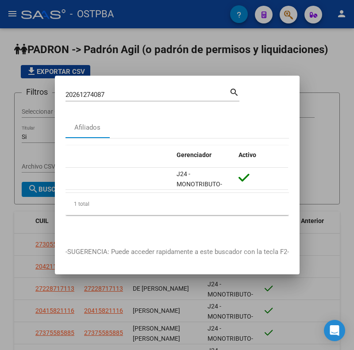
scroll to position [0, 0]
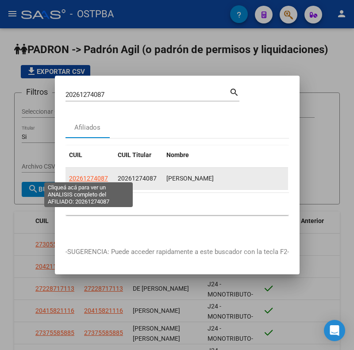
click at [79, 175] on span "20261274087" at bounding box center [88, 178] width 39 height 7
type textarea "20261274087"
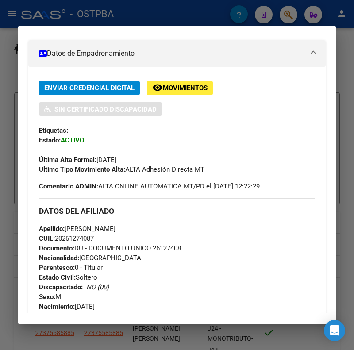
scroll to position [177, 0]
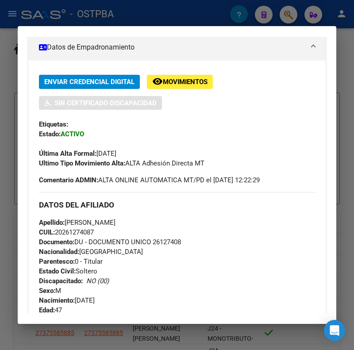
click at [65, 55] on mat-expansion-panel-header "Datos de Empadronamiento" at bounding box center [176, 47] width 297 height 27
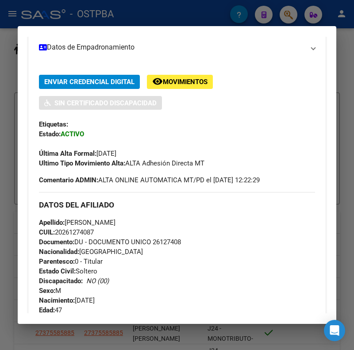
scroll to position [59, 0]
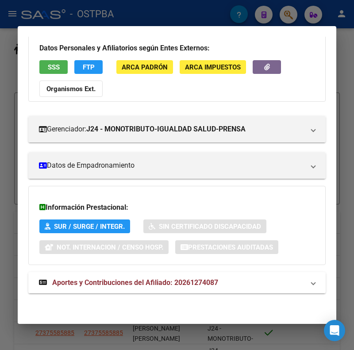
click at [90, 286] on span "Aportes y Contribuciones del Afiliado: 20261274087" at bounding box center [135, 282] width 166 height 8
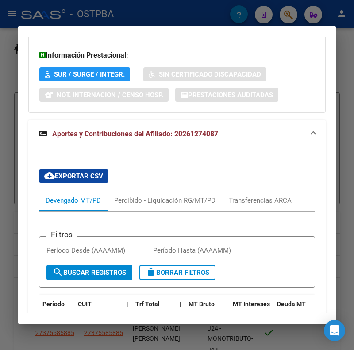
scroll to position [236, 0]
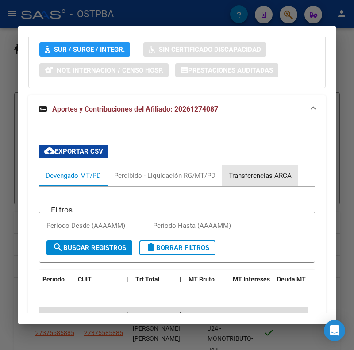
click at [250, 180] on div "Transferencias ARCA" at bounding box center [260, 176] width 63 height 10
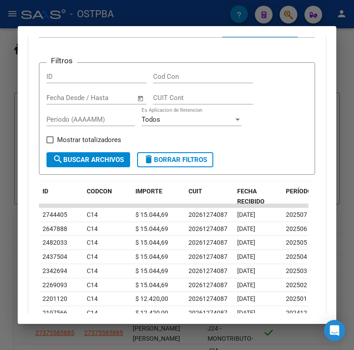
scroll to position [368, 0]
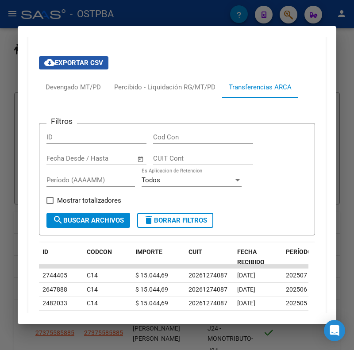
click at [77, 57] on button "cloud_download Exportar CSV" at bounding box center [73, 62] width 69 height 13
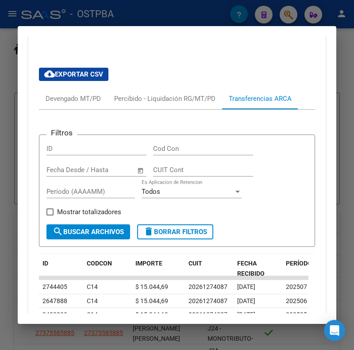
scroll to position [324, 0]
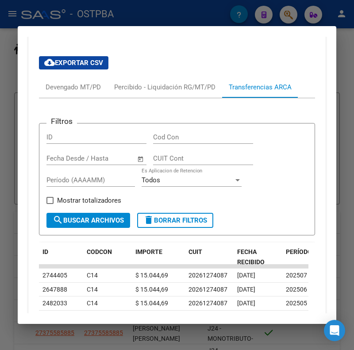
click at [52, 22] on div at bounding box center [177, 175] width 354 height 350
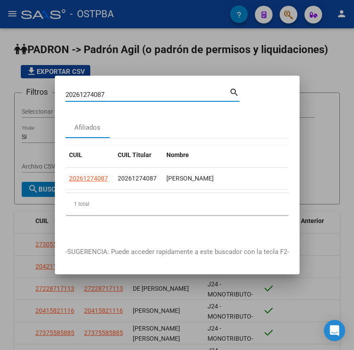
click at [73, 91] on input "20261274087" at bounding box center [147, 95] width 164 height 8
paste input "6906790"
type input "20266906790"
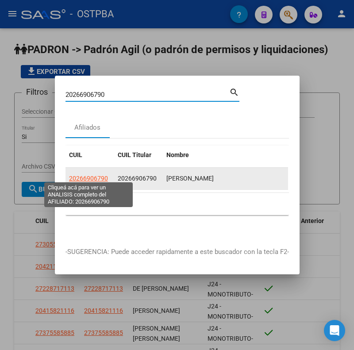
click at [100, 176] on span "20266906790" at bounding box center [88, 178] width 39 height 7
type textarea "20266906790"
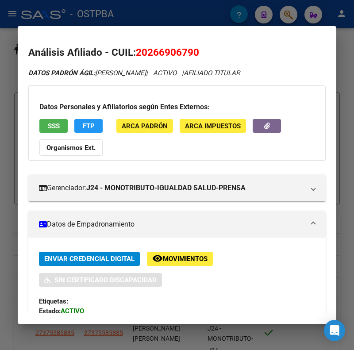
click at [94, 222] on mat-panel-title "Datos de Empadronamiento" at bounding box center [171, 224] width 265 height 11
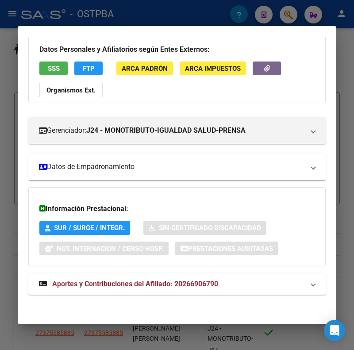
scroll to position [59, 0]
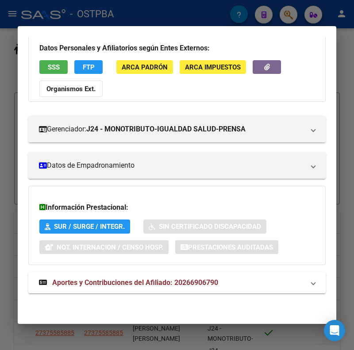
click at [92, 284] on span "Aportes y Contribuciones del Afiliado: 20266906790" at bounding box center [135, 282] width 166 height 8
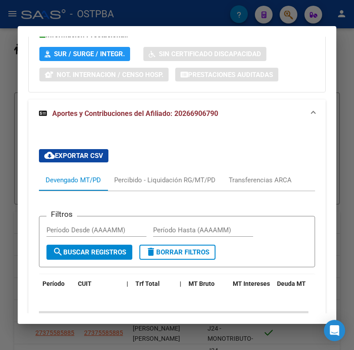
scroll to position [236, 0]
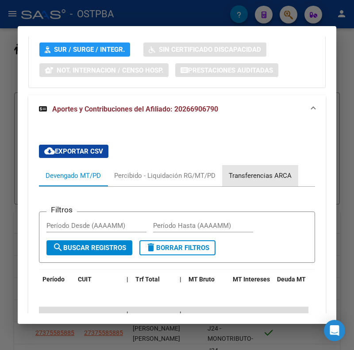
click at [263, 174] on div "Transferencias ARCA" at bounding box center [260, 176] width 63 height 10
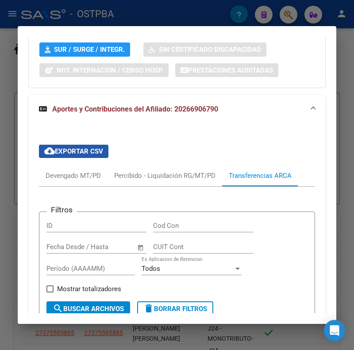
click at [98, 153] on span "cloud_download Exportar CSV" at bounding box center [73, 151] width 59 height 8
click at [99, 12] on div at bounding box center [177, 175] width 354 height 350
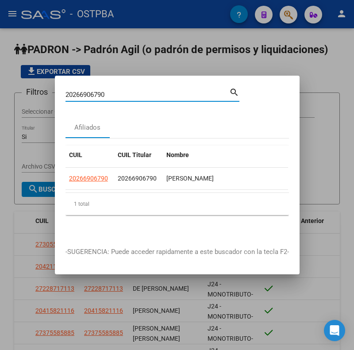
click at [79, 91] on input "20266906790" at bounding box center [147, 95] width 164 height 8
paste input "73873865"
type input "20273873865"
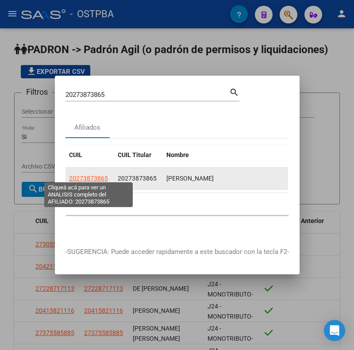
click at [96, 175] on span "20273873865" at bounding box center [88, 178] width 39 height 7
type textarea "20273873865"
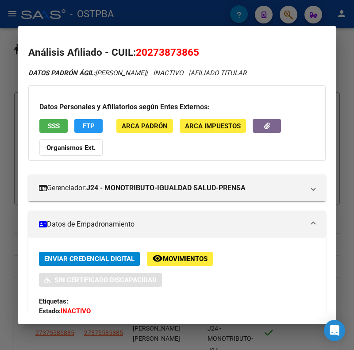
click at [96, 217] on mat-expansion-panel-header "Datos de Empadronamiento" at bounding box center [176, 224] width 297 height 27
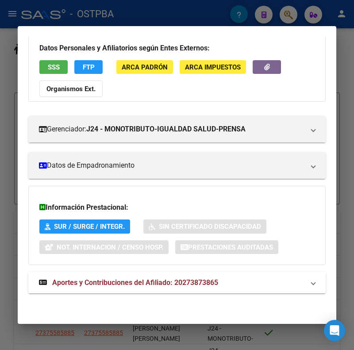
click at [107, 283] on span "Aportes y Contribuciones del Afiliado: 20273873865" at bounding box center [135, 282] width 166 height 8
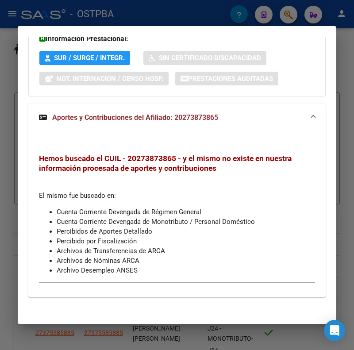
scroll to position [231, 0]
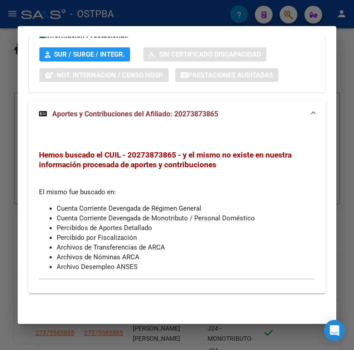
click at [94, 19] on div at bounding box center [177, 175] width 354 height 350
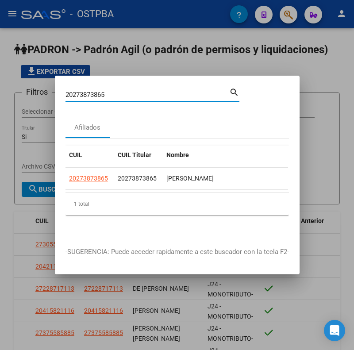
click at [90, 93] on input "20273873865" at bounding box center [147, 95] width 164 height 8
paste input "80676889"
type input "20280676889"
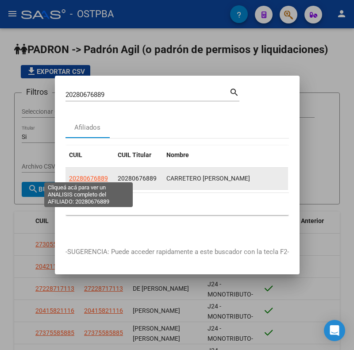
click at [93, 176] on span "20280676889" at bounding box center [88, 178] width 39 height 7
type textarea "20280676889"
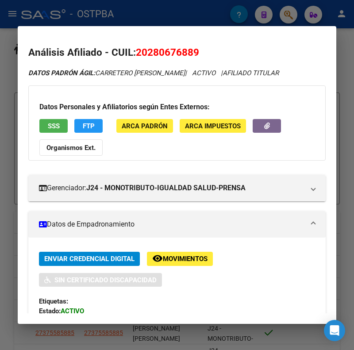
click at [90, 225] on mat-panel-title "Datos de Empadronamiento" at bounding box center [171, 224] width 265 height 11
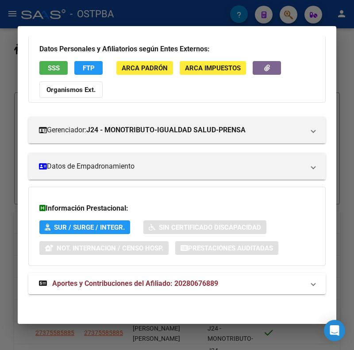
scroll to position [59, 0]
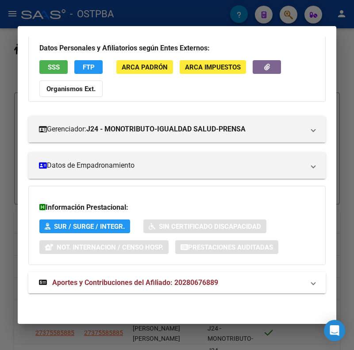
click at [107, 281] on span "Aportes y Contribuciones del Afiliado: 20280676889" at bounding box center [135, 282] width 166 height 8
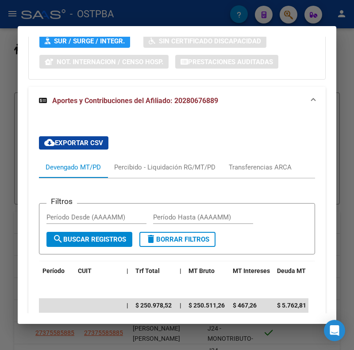
scroll to position [280, 0]
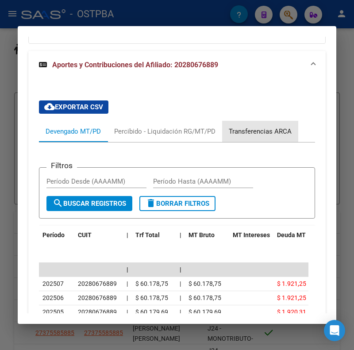
click at [258, 134] on div "Transferencias ARCA" at bounding box center [260, 131] width 63 height 10
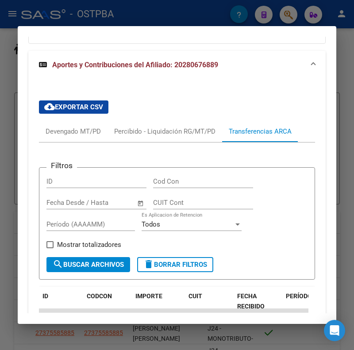
click at [58, 104] on span "cloud_download Exportar CSV" at bounding box center [73, 107] width 59 height 8
click at [134, 17] on div at bounding box center [177, 175] width 354 height 350
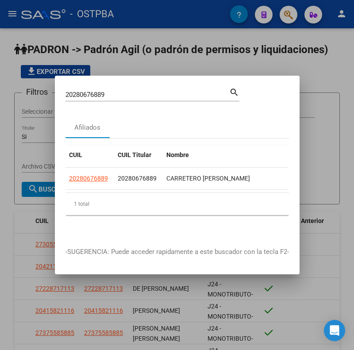
click at [84, 91] on input "20280676889" at bounding box center [147, 95] width 164 height 8
paste input "2831091"
type input "20282831091"
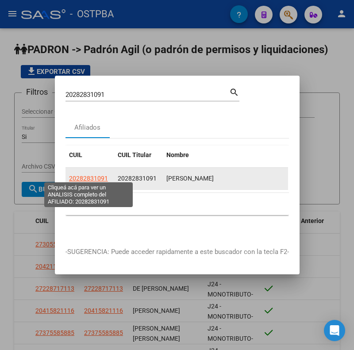
click at [96, 175] on span "20282831091" at bounding box center [88, 178] width 39 height 7
type textarea "20282831091"
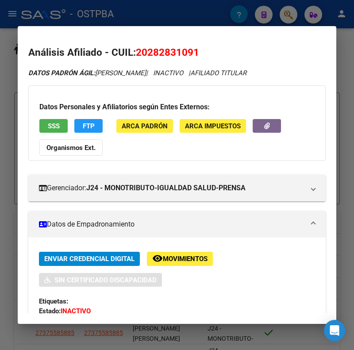
click at [72, 223] on mat-panel-title "Datos de Empadronamiento" at bounding box center [171, 224] width 265 height 11
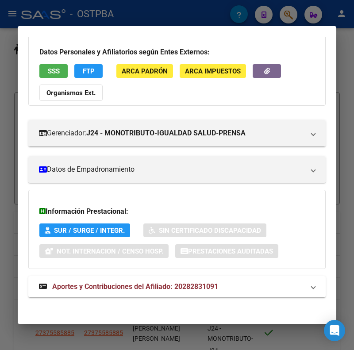
scroll to position [59, 0]
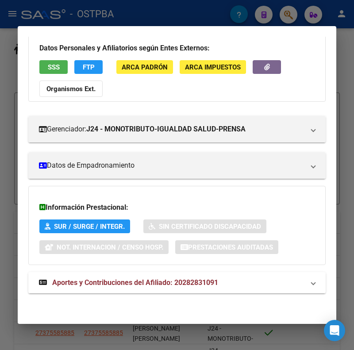
click at [84, 289] on mat-expansion-panel-header "Aportes y Contribuciones del Afiliado: 20282831091" at bounding box center [176, 282] width 297 height 21
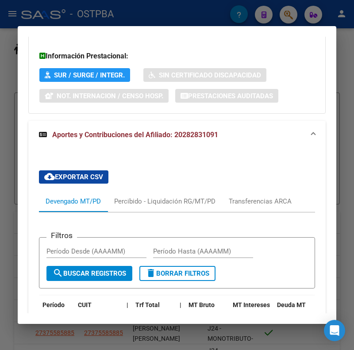
scroll to position [280, 0]
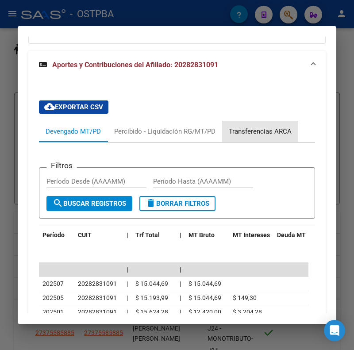
click at [261, 127] on div "Transferencias ARCA" at bounding box center [260, 131] width 63 height 10
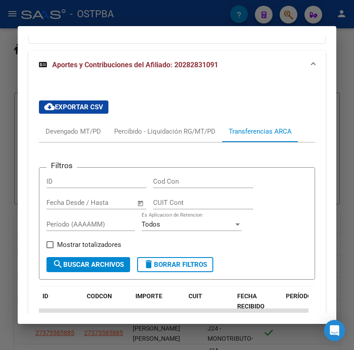
click at [84, 105] on span "cloud_download Exportar CSV" at bounding box center [73, 107] width 59 height 8
click at [86, 23] on div at bounding box center [177, 175] width 354 height 350
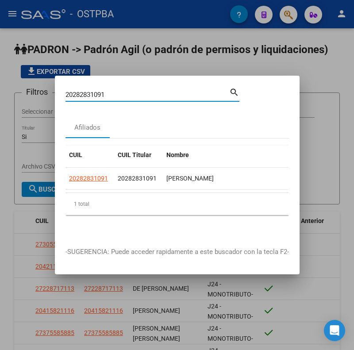
click at [84, 91] on input "20282831091" at bounding box center [147, 95] width 164 height 8
paste input "5063966"
type input "20285063966"
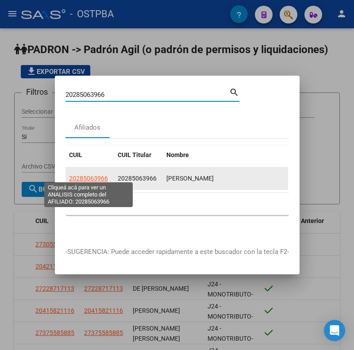
click at [88, 175] on span "20285063966" at bounding box center [88, 178] width 39 height 7
type textarea "20285063966"
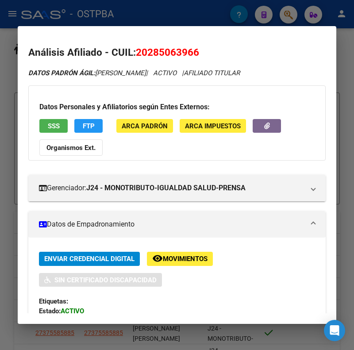
click at [92, 229] on mat-panel-title "Datos de Empadronamiento" at bounding box center [171, 224] width 265 height 11
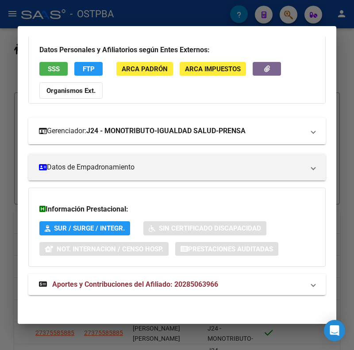
scroll to position [59, 0]
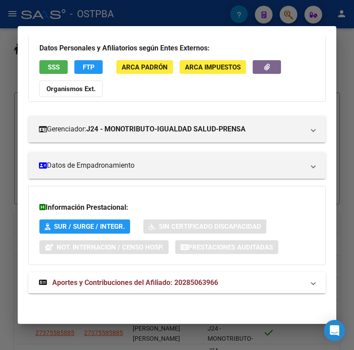
click at [114, 286] on span "Aportes y Contribuciones del Afiliado: 20285063966" at bounding box center [135, 282] width 166 height 8
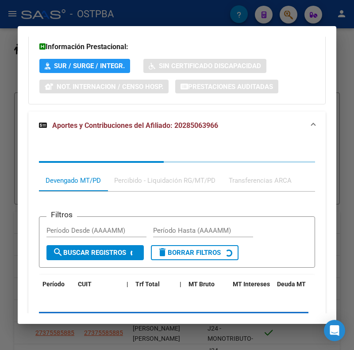
scroll to position [236, 0]
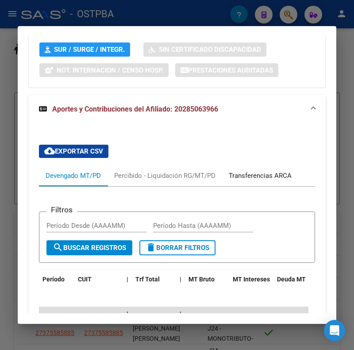
click at [243, 178] on div "Transferencias ARCA" at bounding box center [260, 176] width 63 height 10
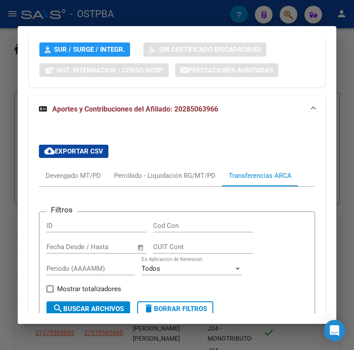
click at [79, 148] on span "cloud_download Exportar CSV" at bounding box center [73, 151] width 59 height 8
click at [151, 17] on div at bounding box center [177, 175] width 354 height 350
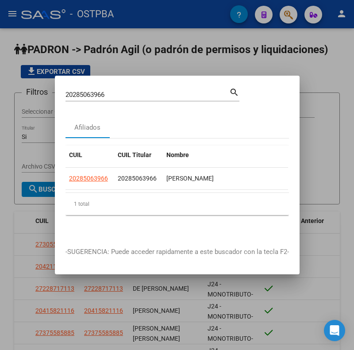
click at [86, 92] on input "20285063966" at bounding box center [147, 95] width 164 height 8
paste input "725763"
type input "20287257636"
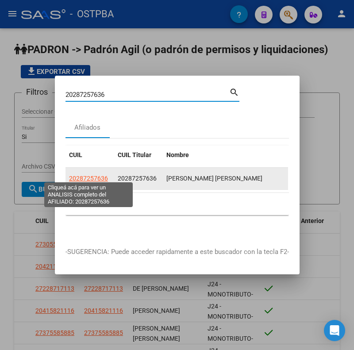
click at [93, 175] on span "20287257636" at bounding box center [88, 178] width 39 height 7
type textarea "20287257636"
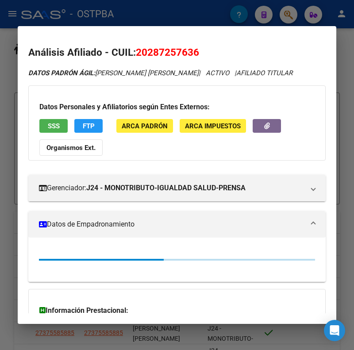
click at [86, 228] on mat-panel-title "Datos de Empadronamiento" at bounding box center [171, 224] width 265 height 11
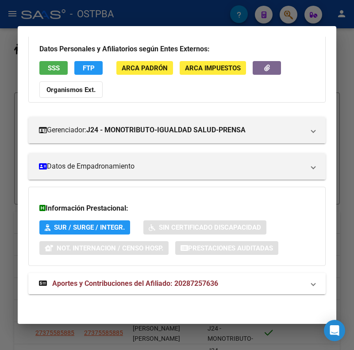
scroll to position [59, 0]
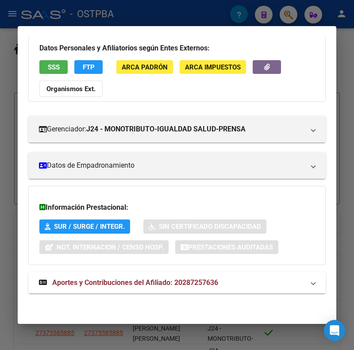
click at [104, 281] on span "Aportes y Contribuciones del Afiliado: 20287257636" at bounding box center [135, 282] width 166 height 8
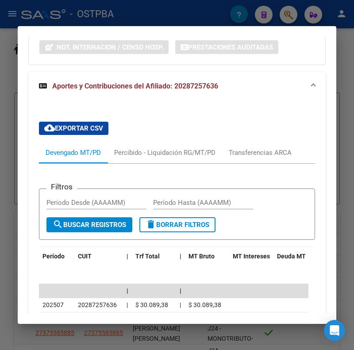
scroll to position [280, 0]
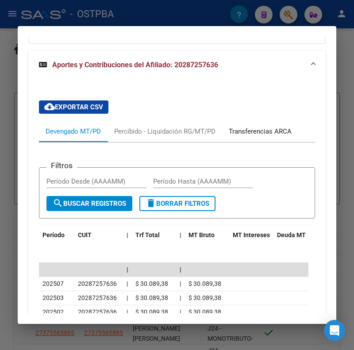
click at [249, 131] on div "Transferencias ARCA" at bounding box center [260, 131] width 63 height 10
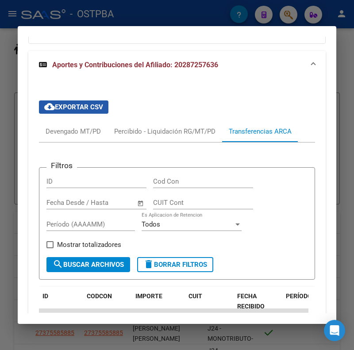
click at [75, 105] on span "cloud_download Exportar CSV" at bounding box center [73, 107] width 59 height 8
click at [127, 18] on div at bounding box center [177, 175] width 354 height 350
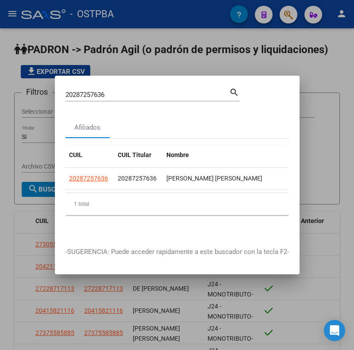
click at [86, 93] on input "20287257636" at bounding box center [147, 95] width 164 height 8
paste input "8667560"
type input "20288667560"
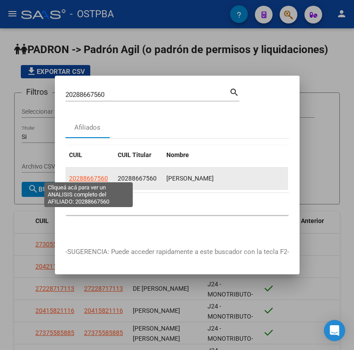
click at [105, 175] on span "20288667560" at bounding box center [88, 178] width 39 height 7
type textarea "20288667560"
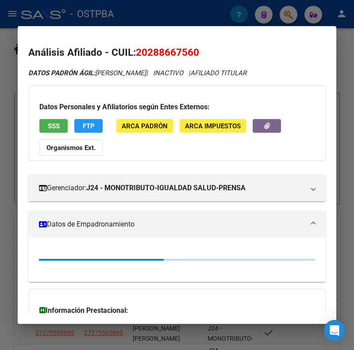
click at [92, 225] on mat-panel-title "Datos de Empadronamiento" at bounding box center [171, 224] width 265 height 11
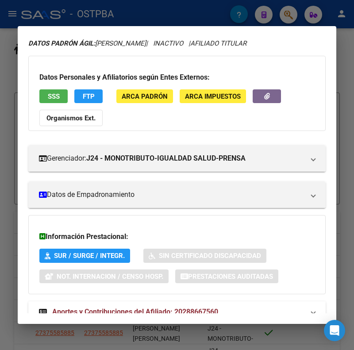
scroll to position [59, 0]
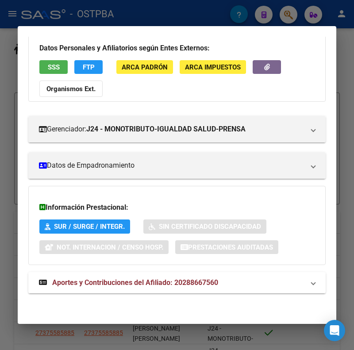
click at [106, 280] on span "Aportes y Contribuciones del Afiliado: 20288667560" at bounding box center [135, 282] width 166 height 8
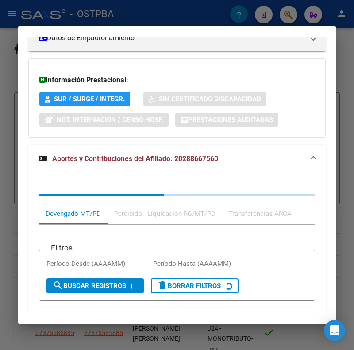
scroll to position [199, 0]
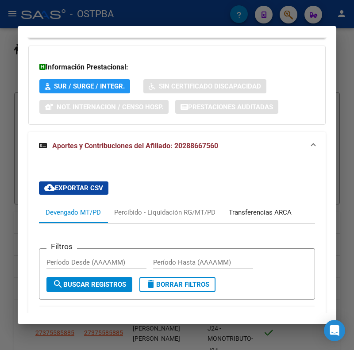
click at [264, 207] on div "Transferencias ARCA" at bounding box center [260, 212] width 76 height 21
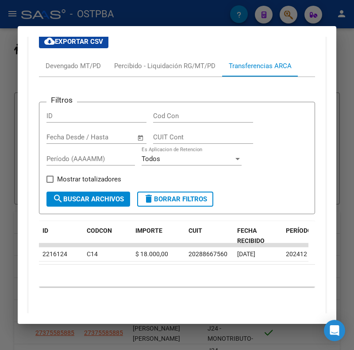
scroll to position [381, 0]
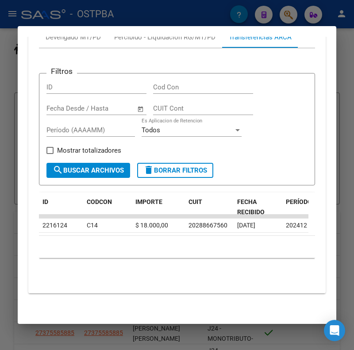
click at [74, 25] on div at bounding box center [177, 175] width 354 height 350
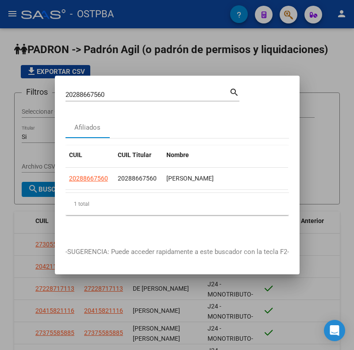
click at [87, 91] on input "20288667560" at bounding box center [147, 95] width 164 height 8
paste input "90346984"
type input "20290346984"
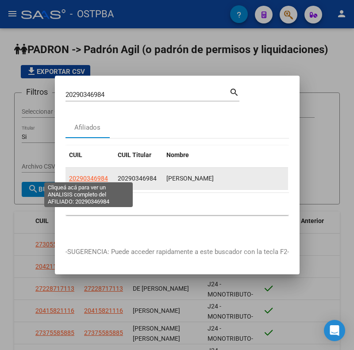
click at [82, 175] on span "20290346984" at bounding box center [88, 178] width 39 height 7
type textarea "20290346984"
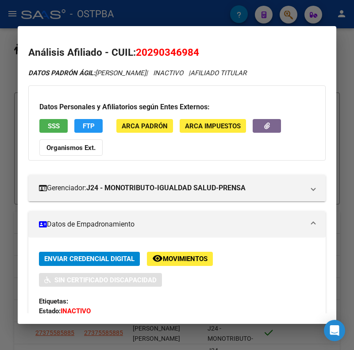
click at [116, 230] on mat-panel-title "Datos de Empadronamiento" at bounding box center [171, 224] width 265 height 11
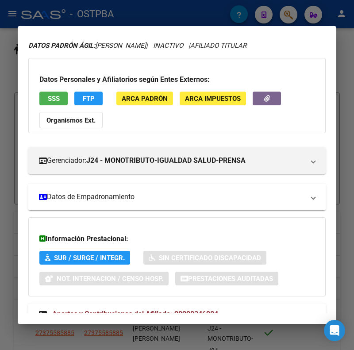
scroll to position [59, 0]
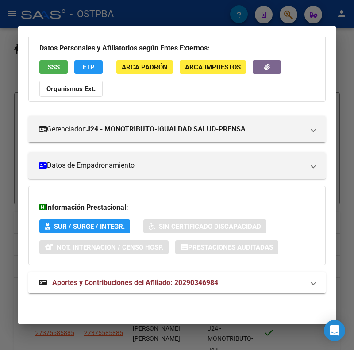
click at [106, 277] on strong "Aportes y Contribuciones del Afiliado: 20290346984" at bounding box center [128, 282] width 179 height 11
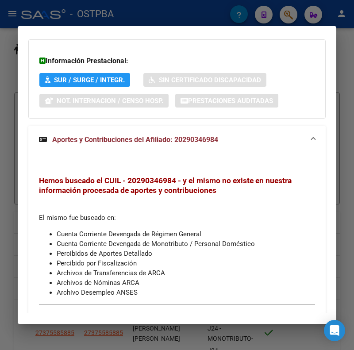
scroll to position [231, 0]
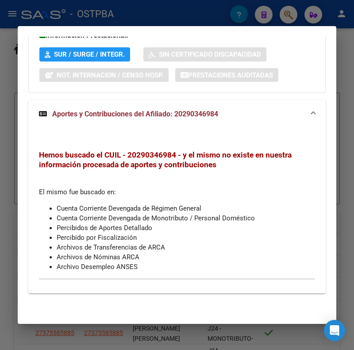
click at [127, 11] on div at bounding box center [177, 175] width 354 height 350
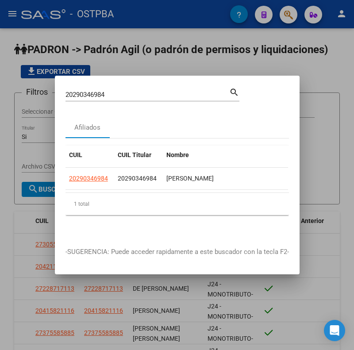
click at [85, 91] on input "20290346984" at bounding box center [147, 95] width 164 height 8
paste input "1559191"
type input "20291559191"
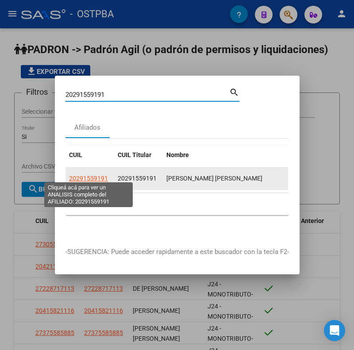
click at [74, 177] on span "20291559191" at bounding box center [88, 178] width 39 height 7
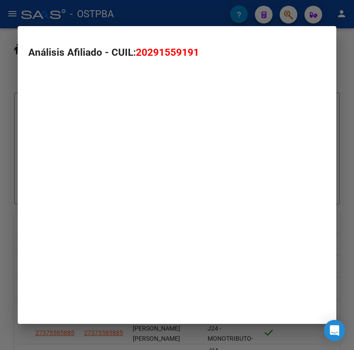
type textarea "20291559191"
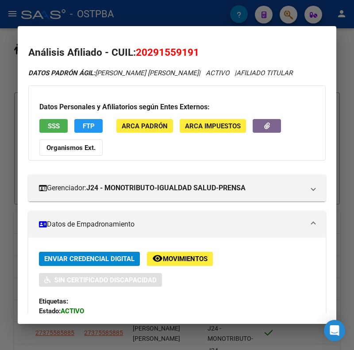
click at [111, 228] on mat-panel-title "Datos de Empadronamiento" at bounding box center [171, 224] width 265 height 11
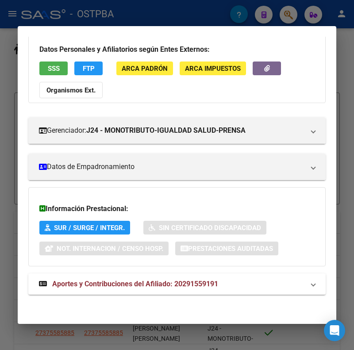
scroll to position [59, 0]
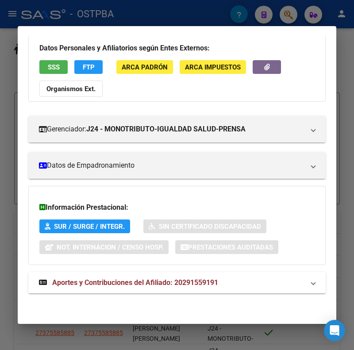
click at [97, 282] on span "Aportes y Contribuciones del Afiliado: 20291559191" at bounding box center [135, 282] width 166 height 8
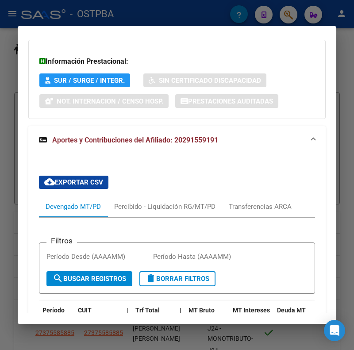
scroll to position [280, 0]
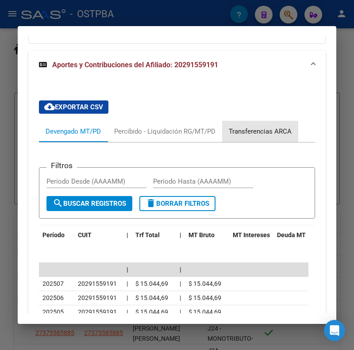
click at [250, 130] on div "Transferencias ARCA" at bounding box center [260, 131] width 63 height 10
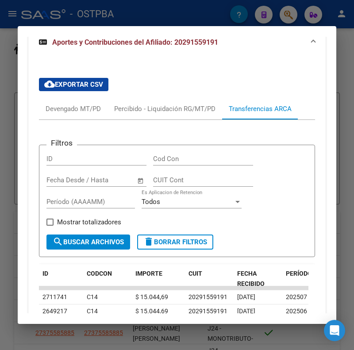
scroll to position [244, 0]
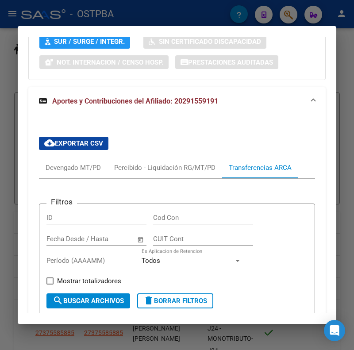
click at [64, 140] on span "cloud_download Exportar CSV" at bounding box center [73, 143] width 59 height 8
click at [30, 18] on div at bounding box center [177, 175] width 354 height 350
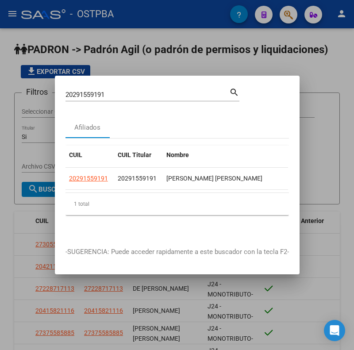
click at [81, 88] on div "20291559191 Buscar (apellido, dni, [PERSON_NAME], [PERSON_NAME], cuit, obra soc…" at bounding box center [147, 94] width 164 height 13
click at [83, 91] on input "20291559191" at bounding box center [147, 95] width 164 height 8
paste input "2989947"
type input "20292989947"
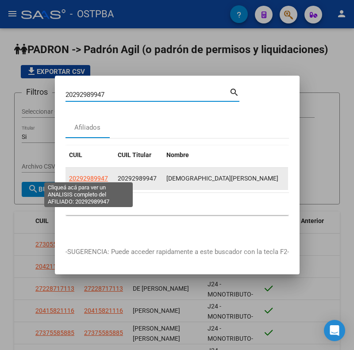
click at [103, 175] on span "20292989947" at bounding box center [88, 178] width 39 height 7
type textarea "20292989947"
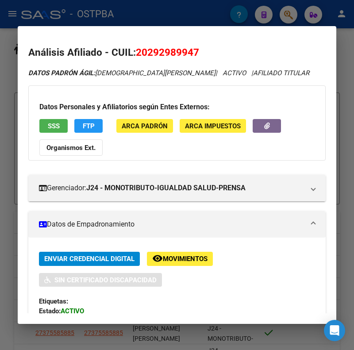
click at [89, 230] on mat-expansion-panel-header "Datos de Empadronamiento" at bounding box center [176, 224] width 297 height 27
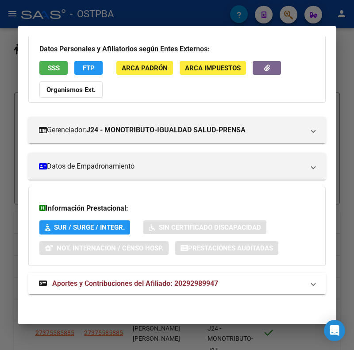
scroll to position [59, 0]
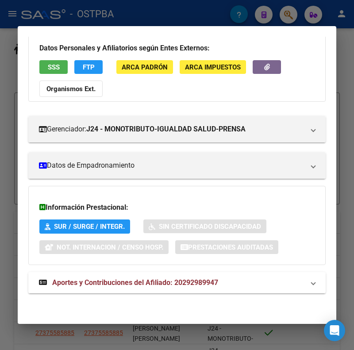
click at [91, 280] on span "Aportes y Contribuciones del Afiliado: 20292989947" at bounding box center [135, 282] width 166 height 8
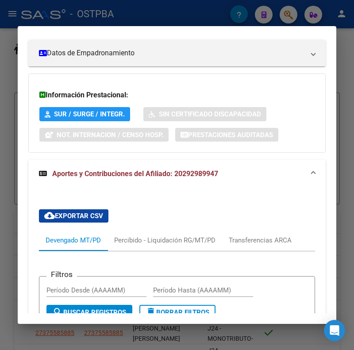
scroll to position [192, 0]
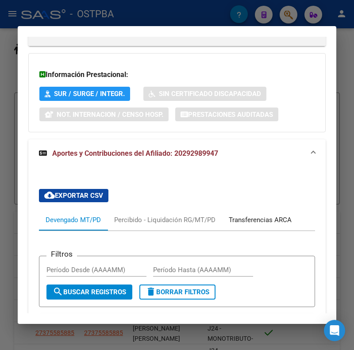
click at [277, 219] on div "Transferencias ARCA" at bounding box center [260, 220] width 63 height 10
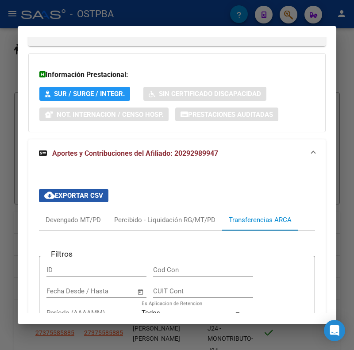
click at [86, 192] on span "cloud_download Exportar CSV" at bounding box center [73, 196] width 59 height 8
click at [42, 23] on div at bounding box center [177, 175] width 354 height 350
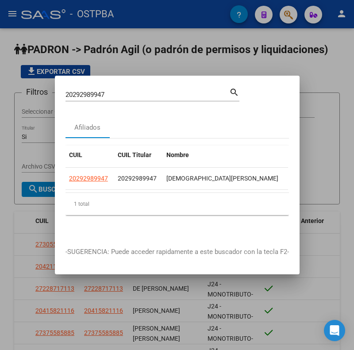
click at [76, 91] on input "20292989947" at bounding box center [147, 95] width 164 height 8
paste input "4332430"
type input "20294332430"
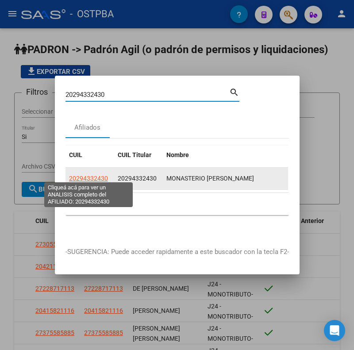
click at [97, 175] on span "20294332430" at bounding box center [88, 178] width 39 height 7
type textarea "20294332430"
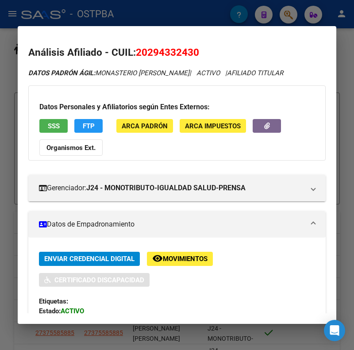
click at [92, 226] on mat-panel-title "Datos de Empadronamiento" at bounding box center [171, 224] width 265 height 11
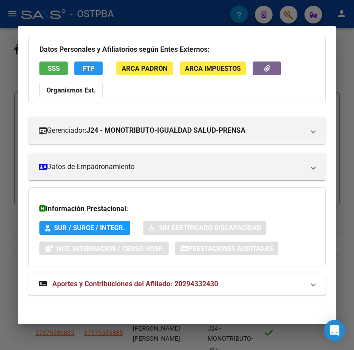
scroll to position [59, 0]
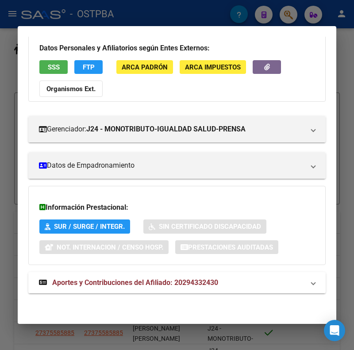
click at [63, 277] on strong "Aportes y Contribuciones del Afiliado: 20294332430" at bounding box center [128, 282] width 179 height 11
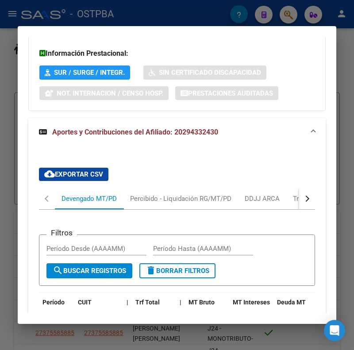
scroll to position [243, 0]
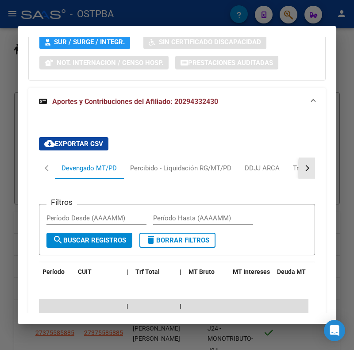
click at [303, 166] on div "button" at bounding box center [306, 168] width 6 height 6
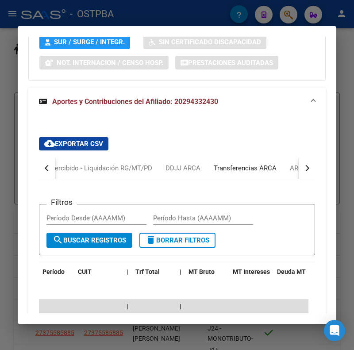
click at [257, 166] on div "Transferencias ARCA" at bounding box center [245, 168] width 63 height 10
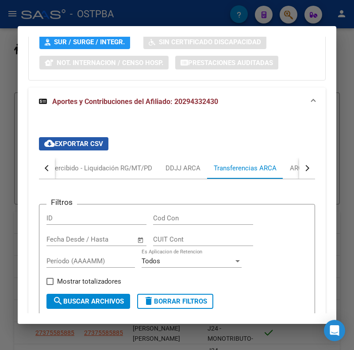
click at [80, 143] on span "cloud_download Exportar CSV" at bounding box center [73, 144] width 59 height 8
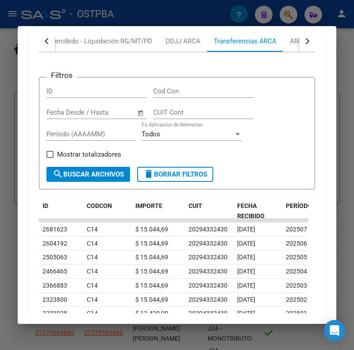
scroll to position [464, 0]
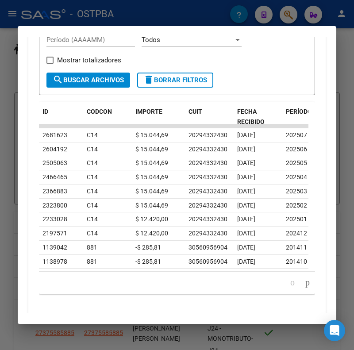
click at [240, 100] on div "Filtros ID Cod Con Start date – End date Fecha Desde / Hasta CUIT Cont Período …" at bounding box center [177, 132] width 276 height 326
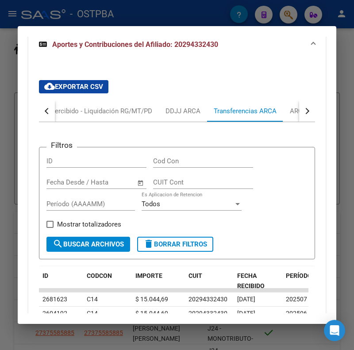
scroll to position [287, 0]
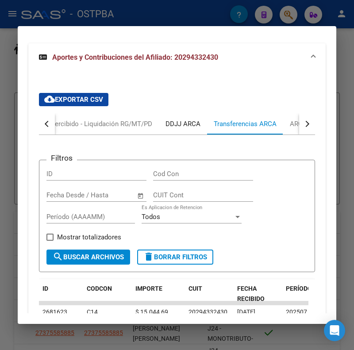
click at [171, 117] on div "DDJJ ARCA" at bounding box center [183, 123] width 48 height 21
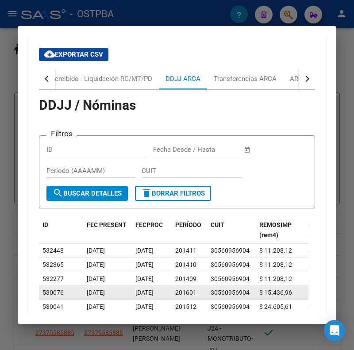
scroll to position [332, 0]
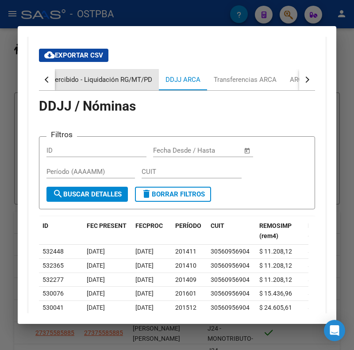
click at [126, 77] on div "Percibido - Liquidación RG/MT/PD" at bounding box center [101, 80] width 101 height 10
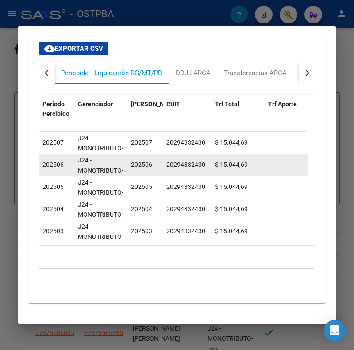
scroll to position [352, 0]
